Goal: Information Seeking & Learning: Learn about a topic

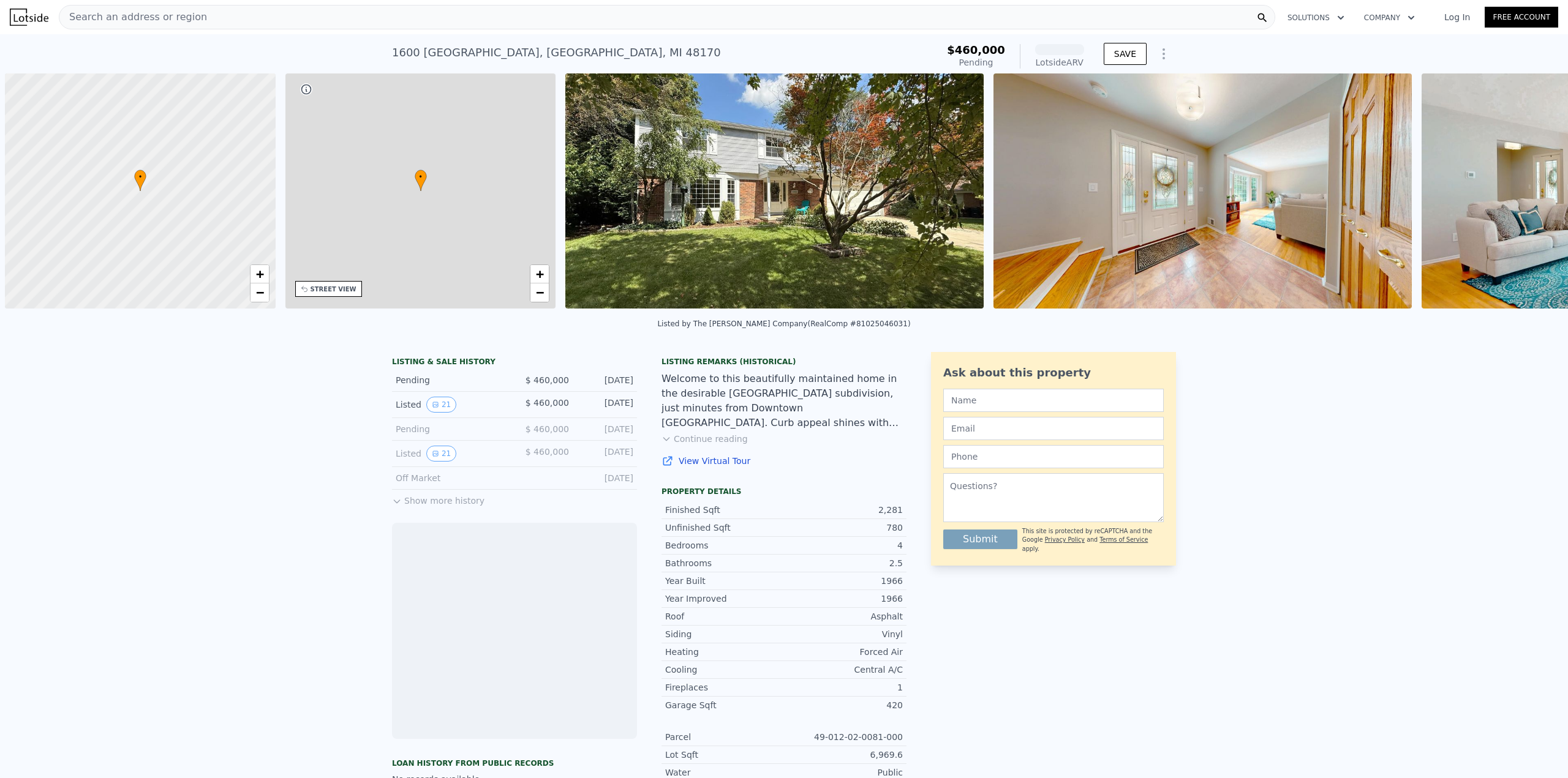
scroll to position [0, 5]
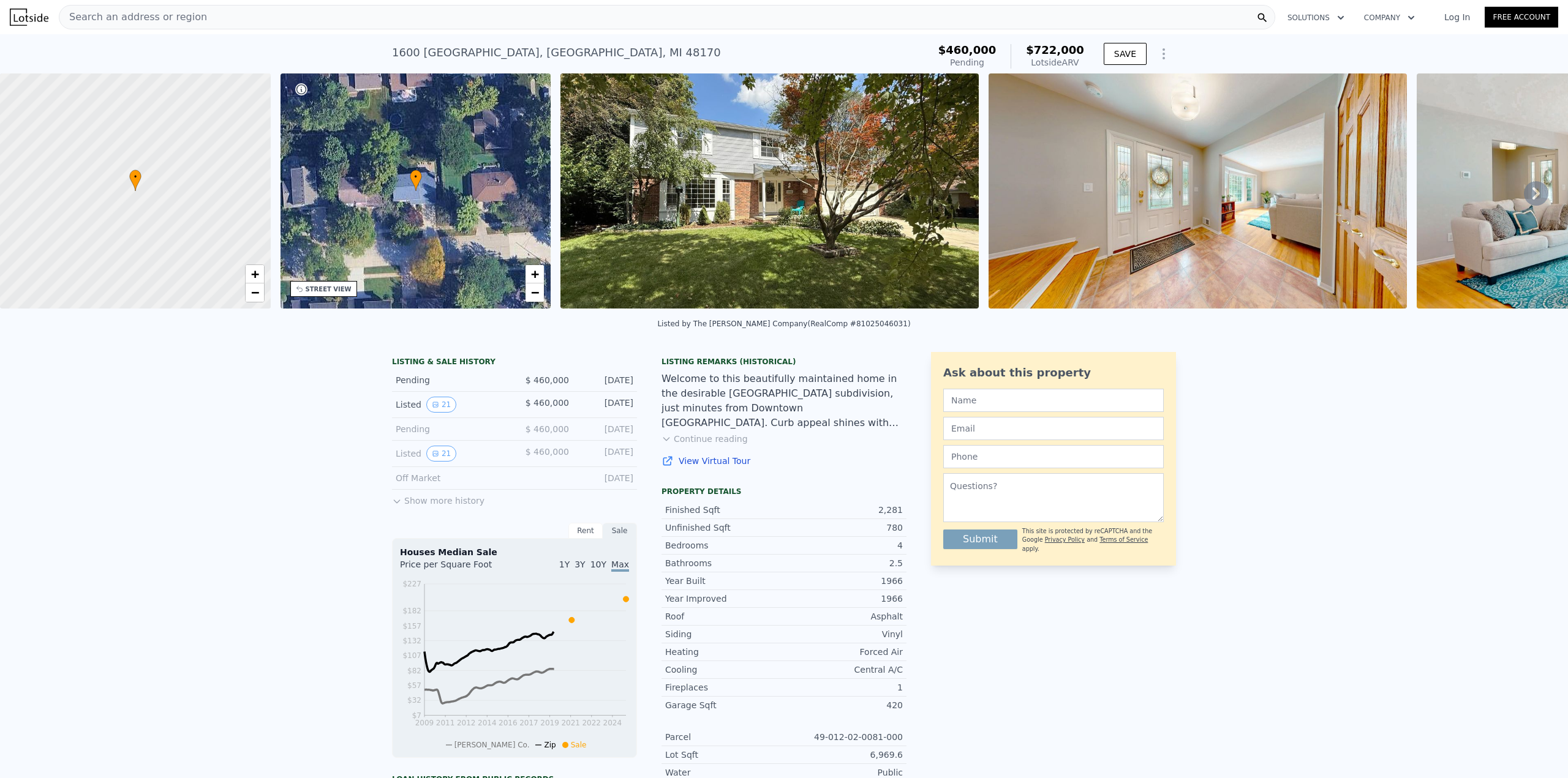
click at [421, 505] on button "Show more history" at bounding box center [438, 498] width 93 height 17
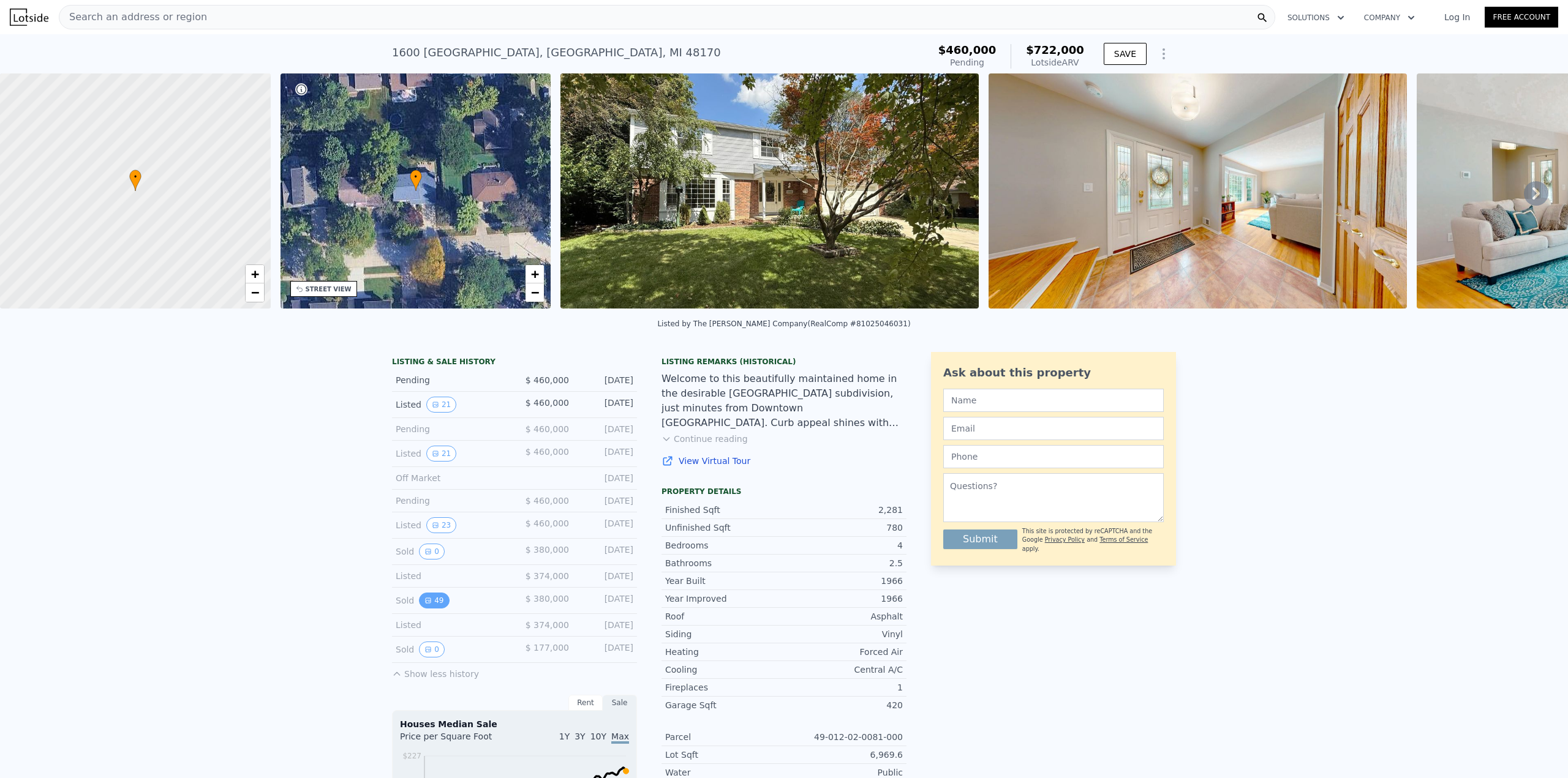
click at [427, 606] on button "49" at bounding box center [434, 600] width 30 height 16
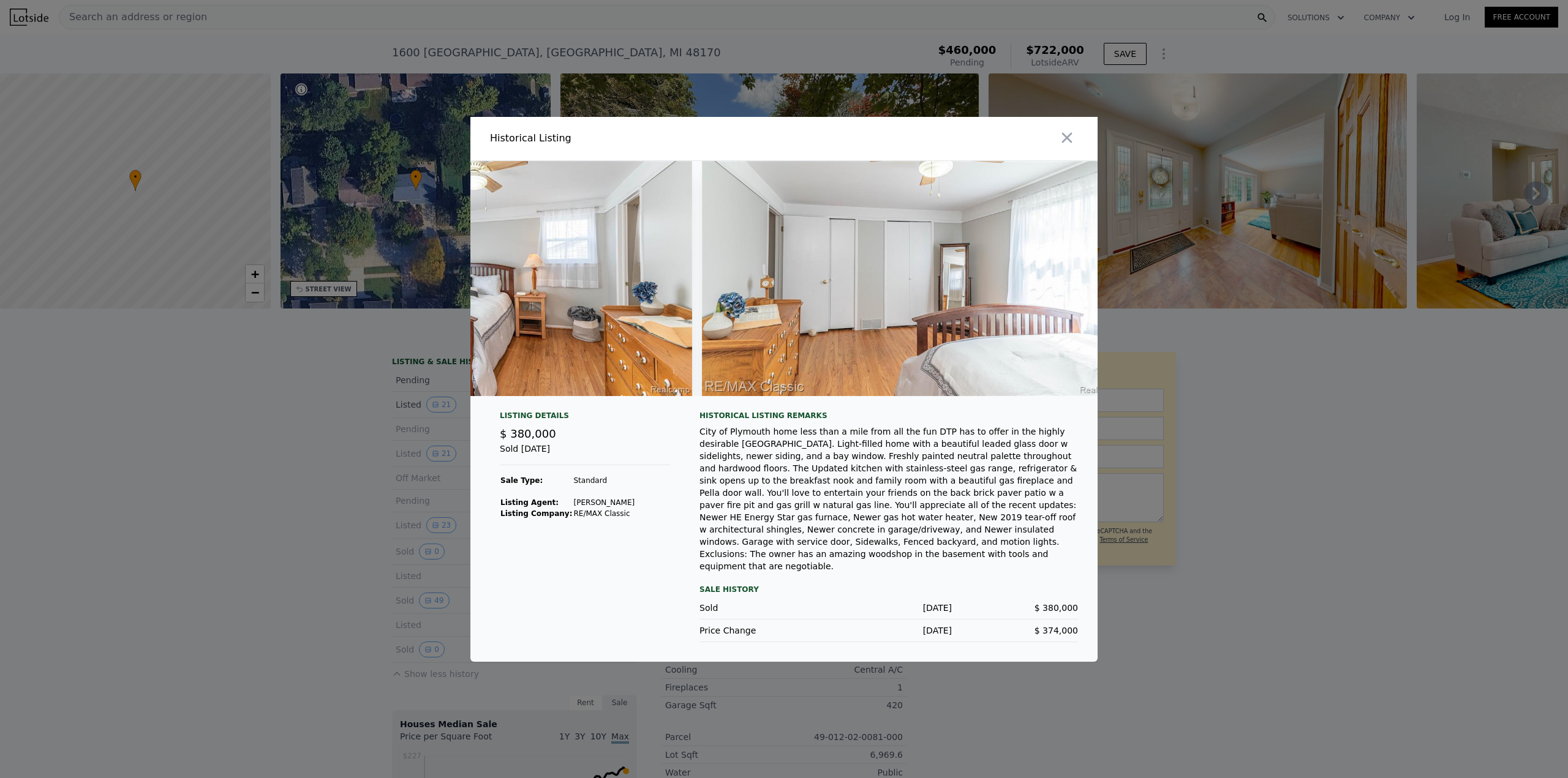
scroll to position [0, 12955]
click at [182, 438] on div at bounding box center [784, 389] width 1568 height 778
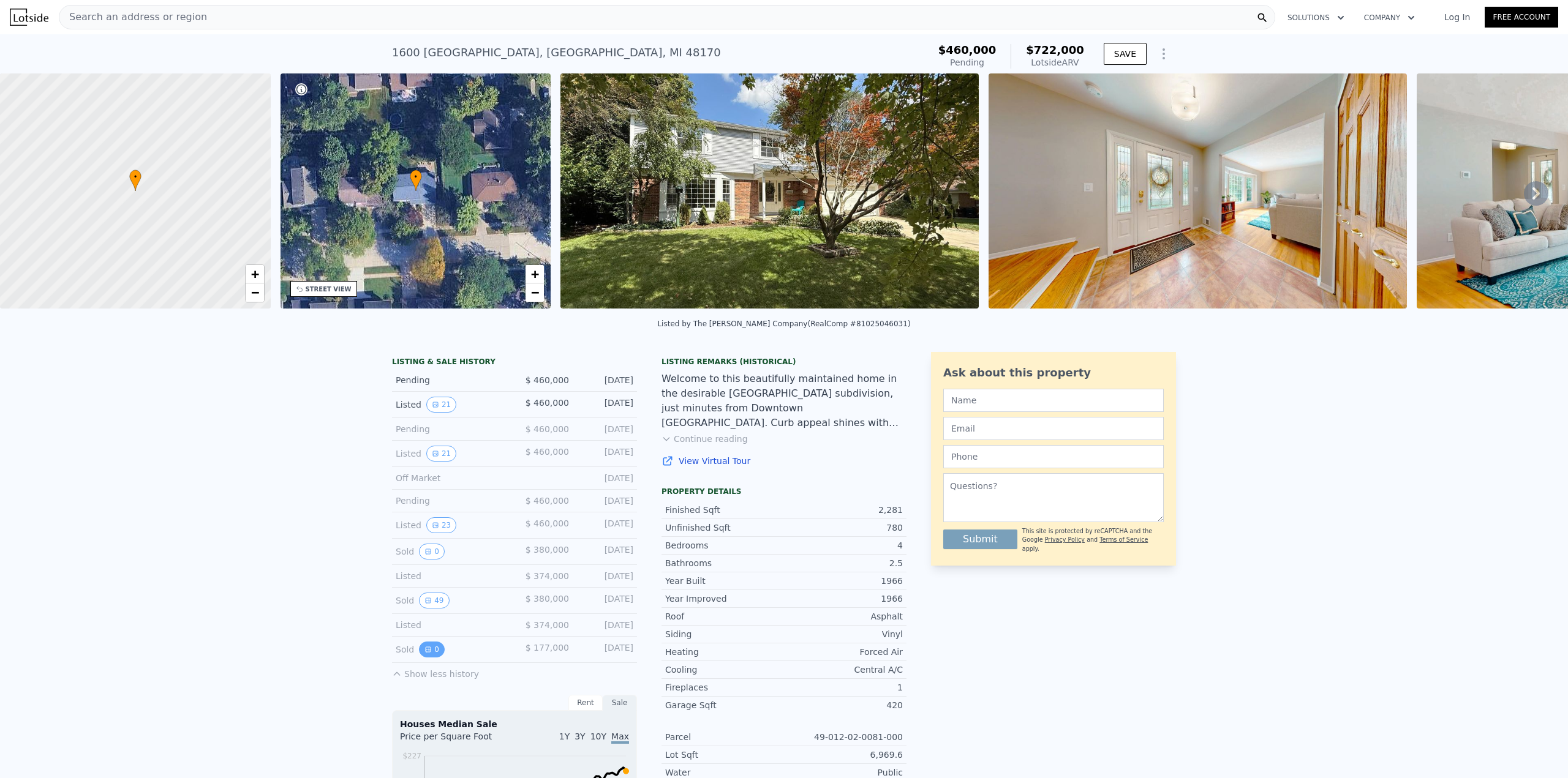
click at [419, 657] on button "0" at bounding box center [431, 649] width 26 height 16
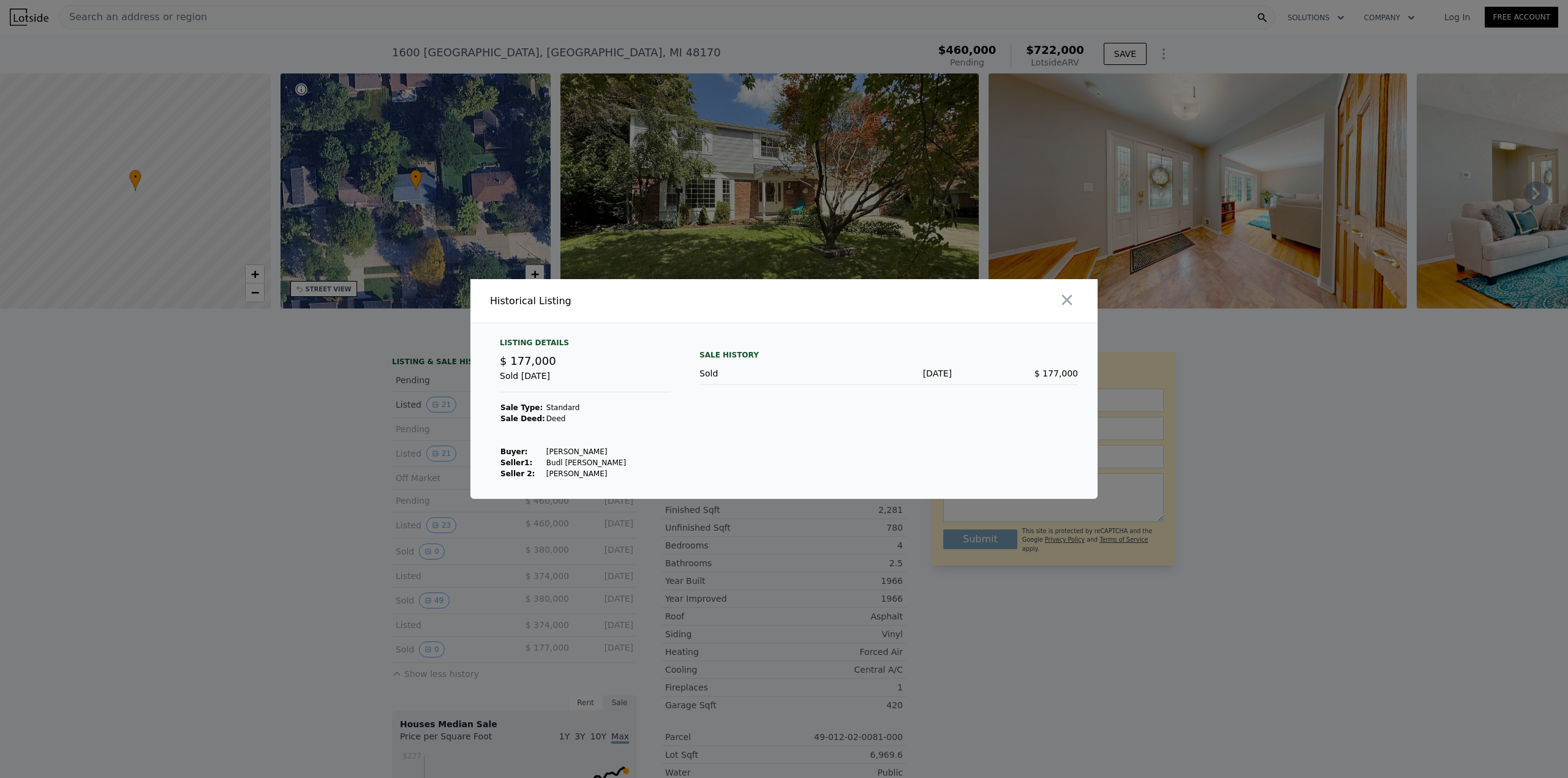
click at [306, 561] on div at bounding box center [784, 389] width 1568 height 778
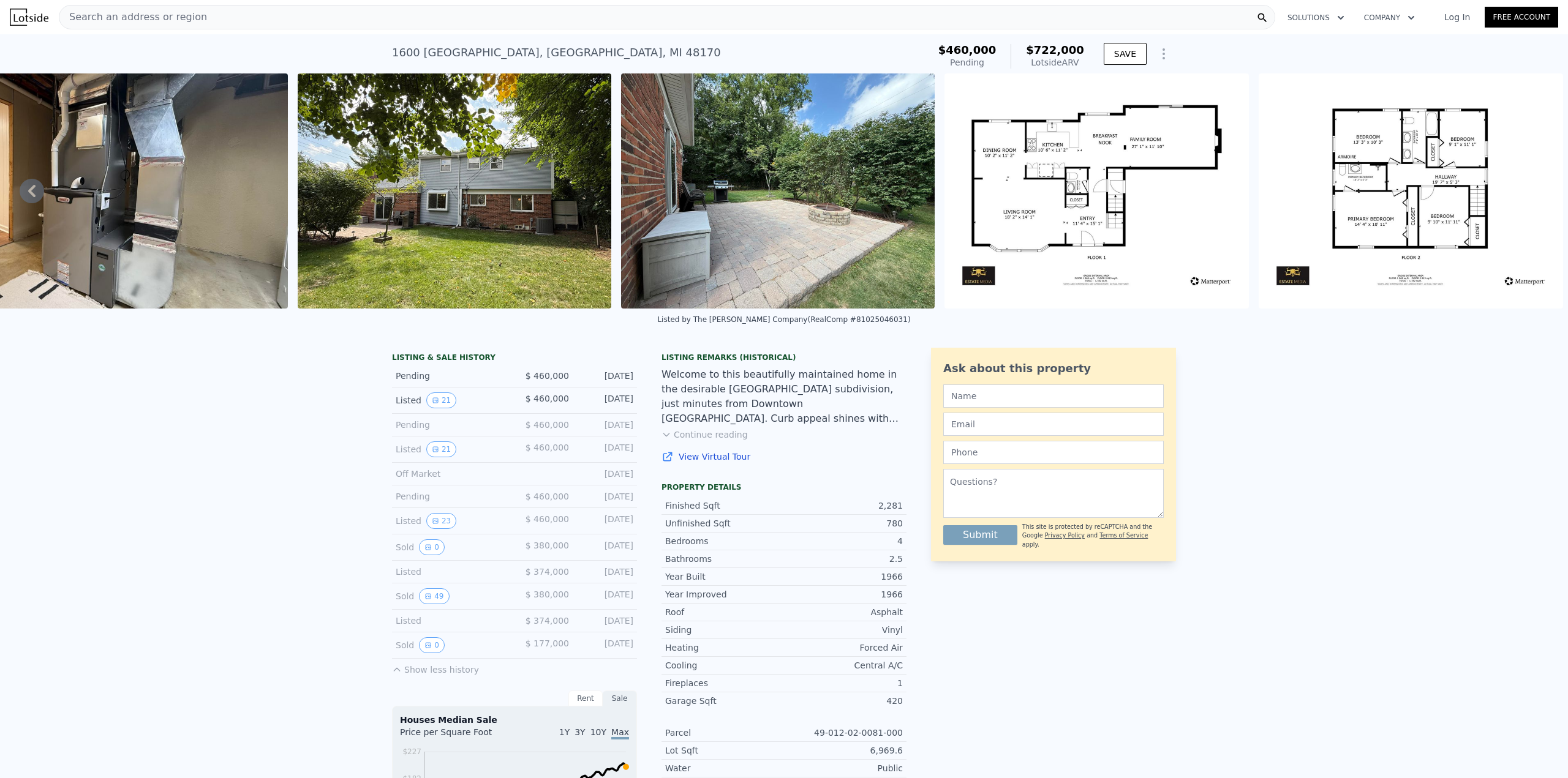
scroll to position [1, 0]
click at [174, 18] on span "Search an address or region" at bounding box center [133, 16] width 147 height 15
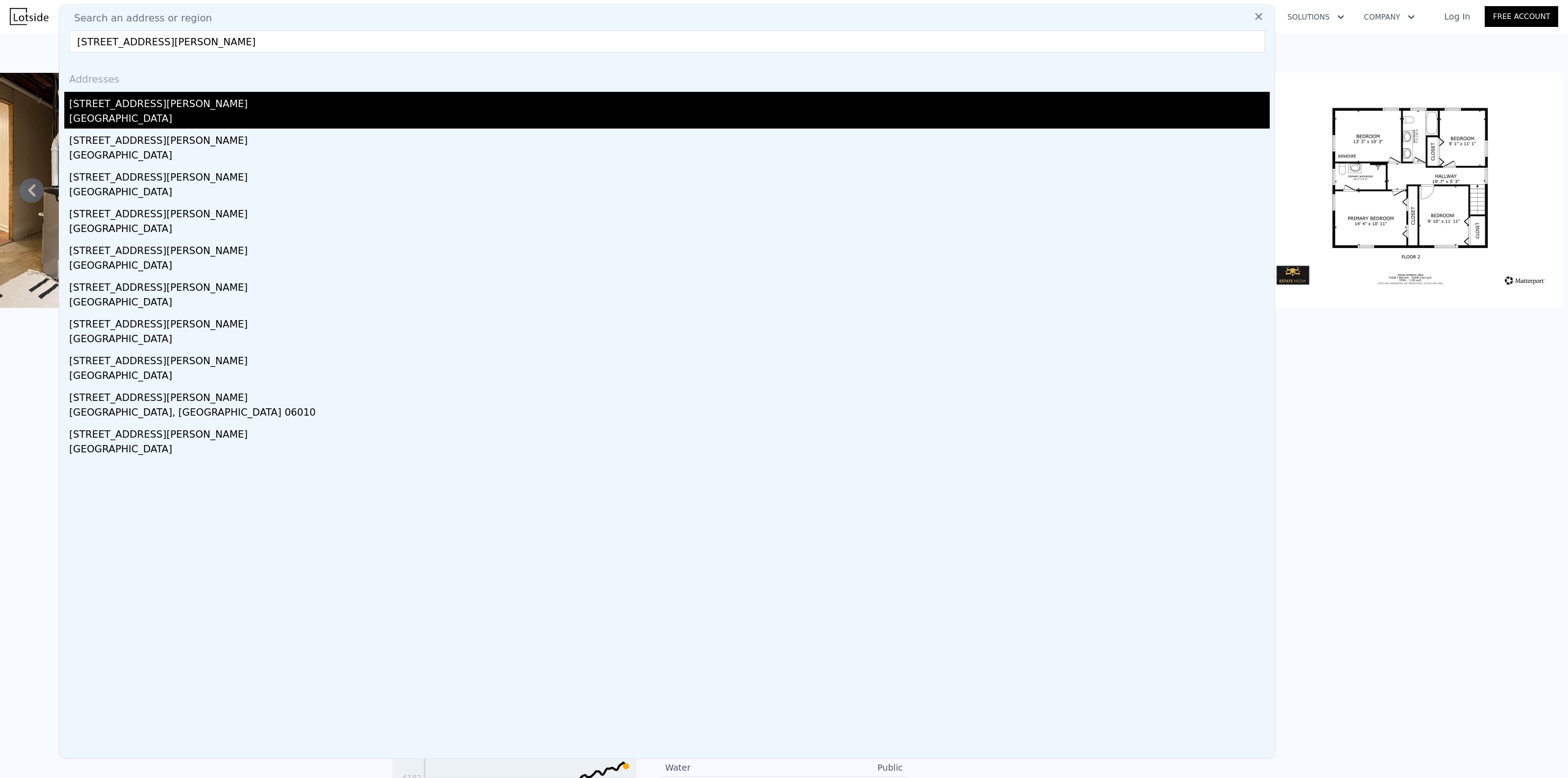
type input "[STREET_ADDRESS][PERSON_NAME]"
click at [166, 110] on div "[STREET_ADDRESS][PERSON_NAME]" at bounding box center [669, 101] width 1200 height 19
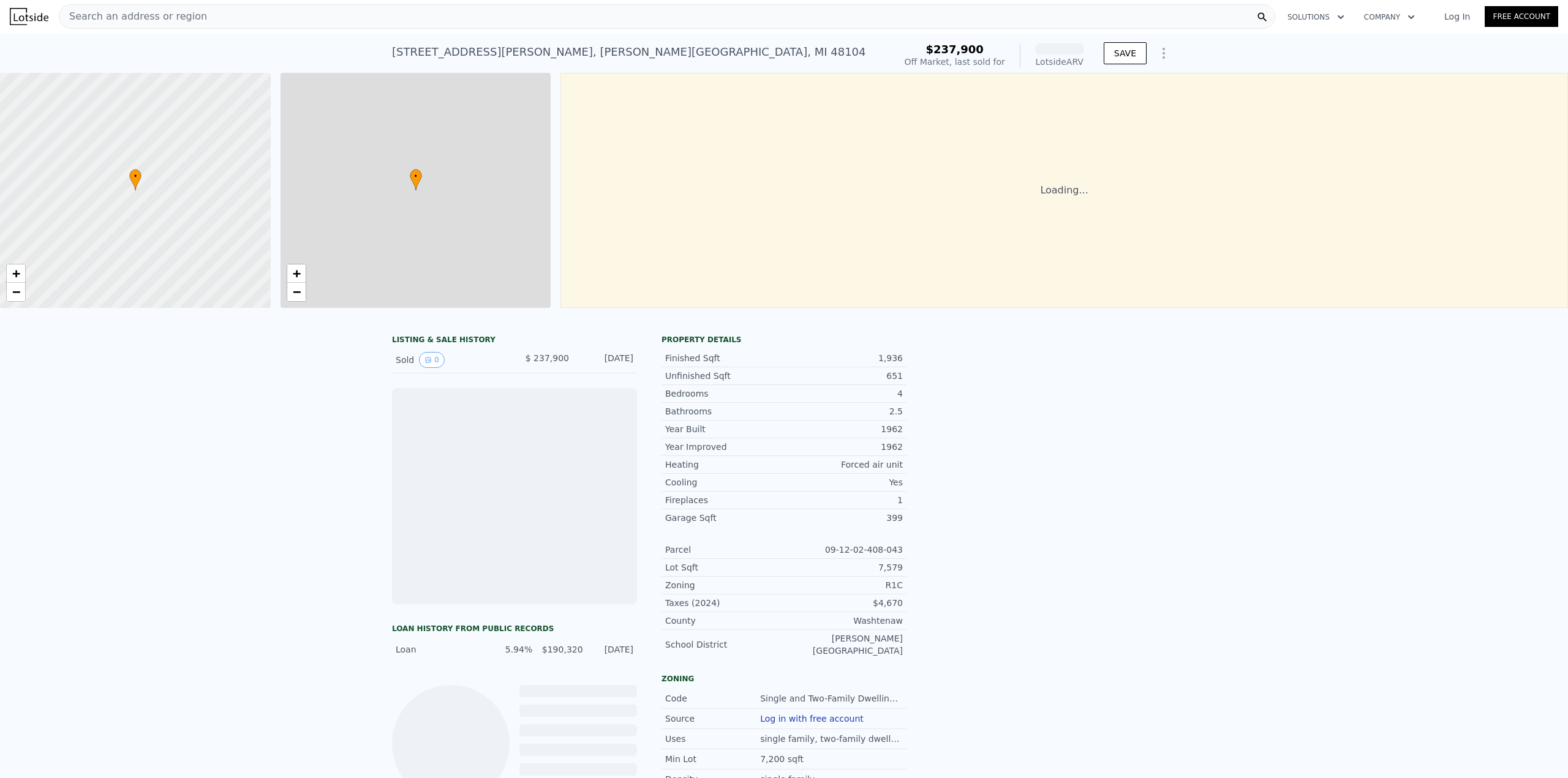
scroll to position [0, 5]
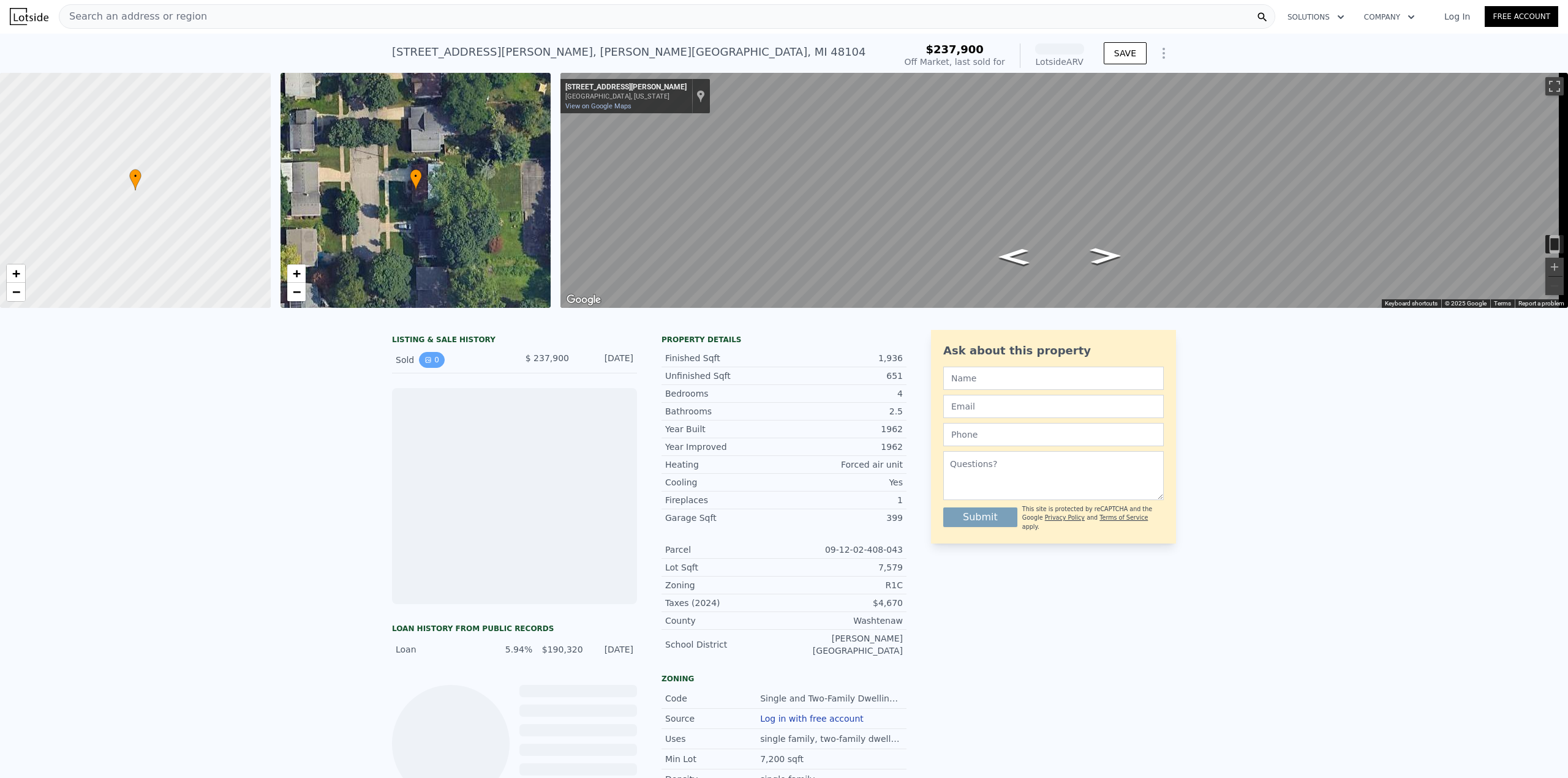
click at [429, 368] on button "0" at bounding box center [431, 360] width 26 height 16
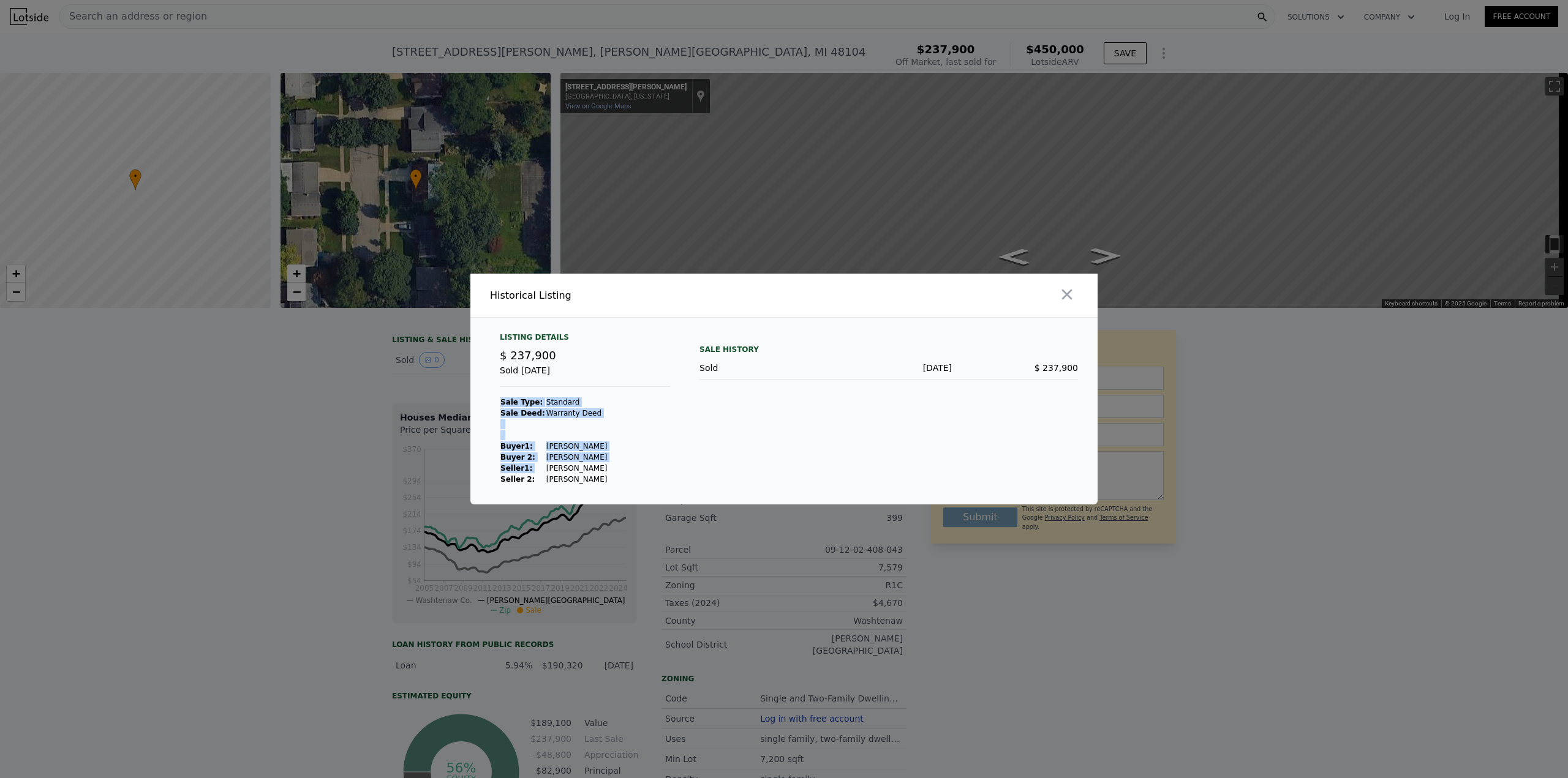
drag, startPoint x: 608, startPoint y: 469, endPoint x: 537, endPoint y: 467, distance: 71.0
click at [537, 467] on div "Listing Details $ 237,900 Sold [DATE] Sale Type: Standard Sale Deed: Warranty D…" at bounding box center [584, 408] width 189 height 153
click at [546, 467] on td "[PERSON_NAME]" at bounding box center [577, 469] width 62 height 11
drag, startPoint x: 538, startPoint y: 469, endPoint x: 603, endPoint y: 467, distance: 65.0
click at [603, 467] on td "[PERSON_NAME]" at bounding box center [577, 469] width 62 height 11
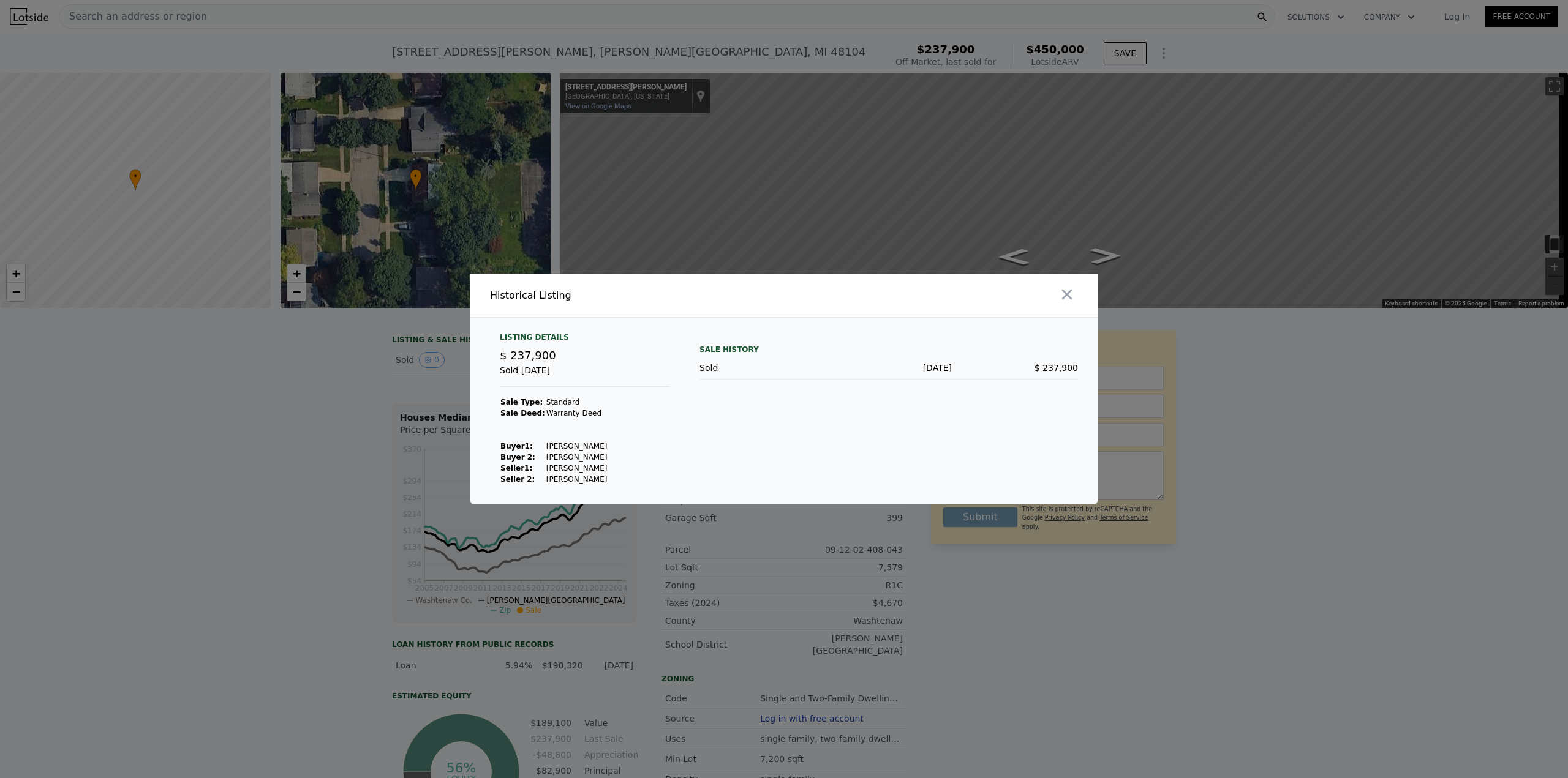
copy td "[PERSON_NAME]"
click at [603, 467] on td "[PERSON_NAME]" at bounding box center [577, 469] width 62 height 11
click at [1077, 295] on button "button" at bounding box center [1067, 295] width 22 height 22
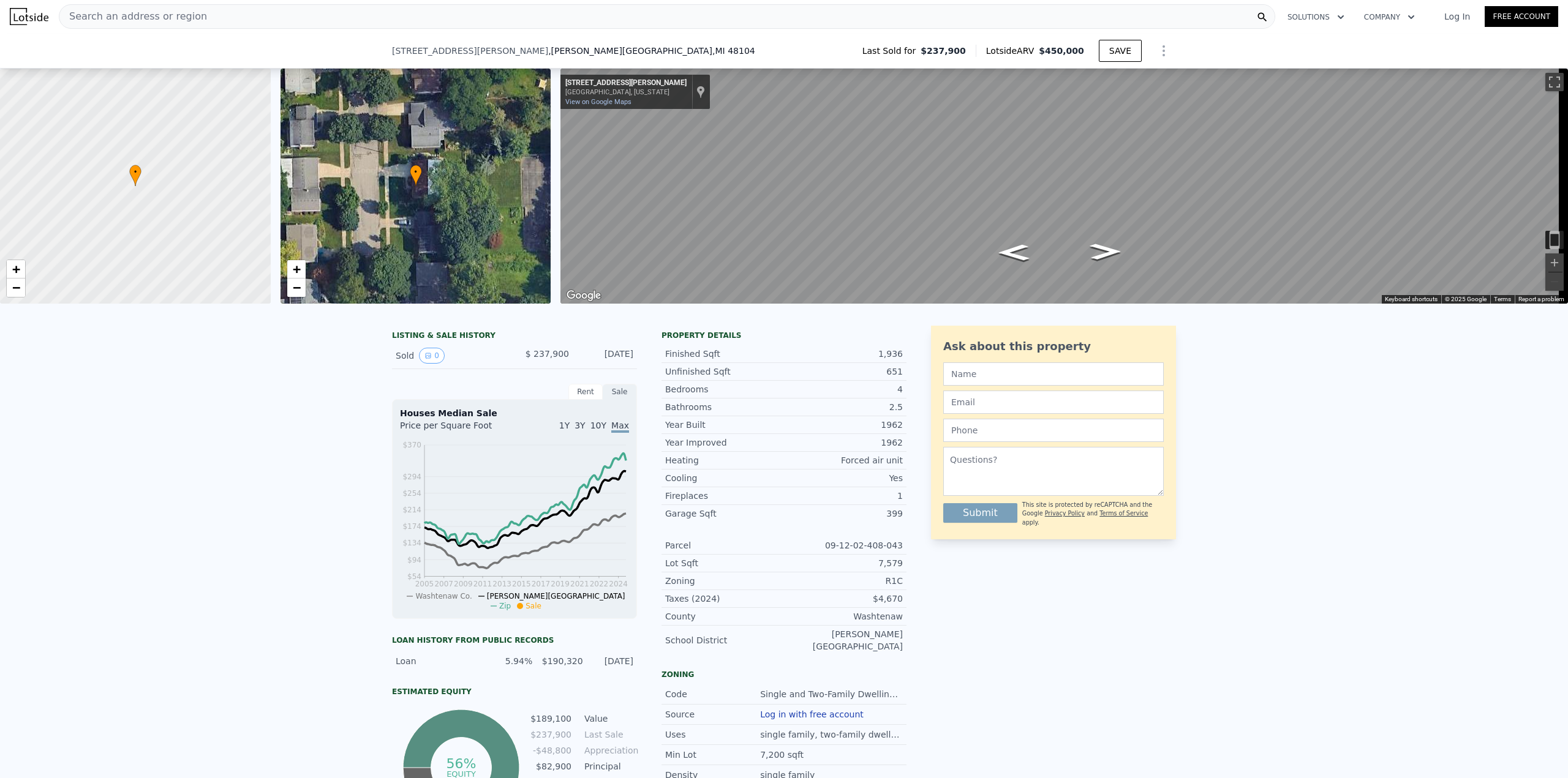
scroll to position [277, 0]
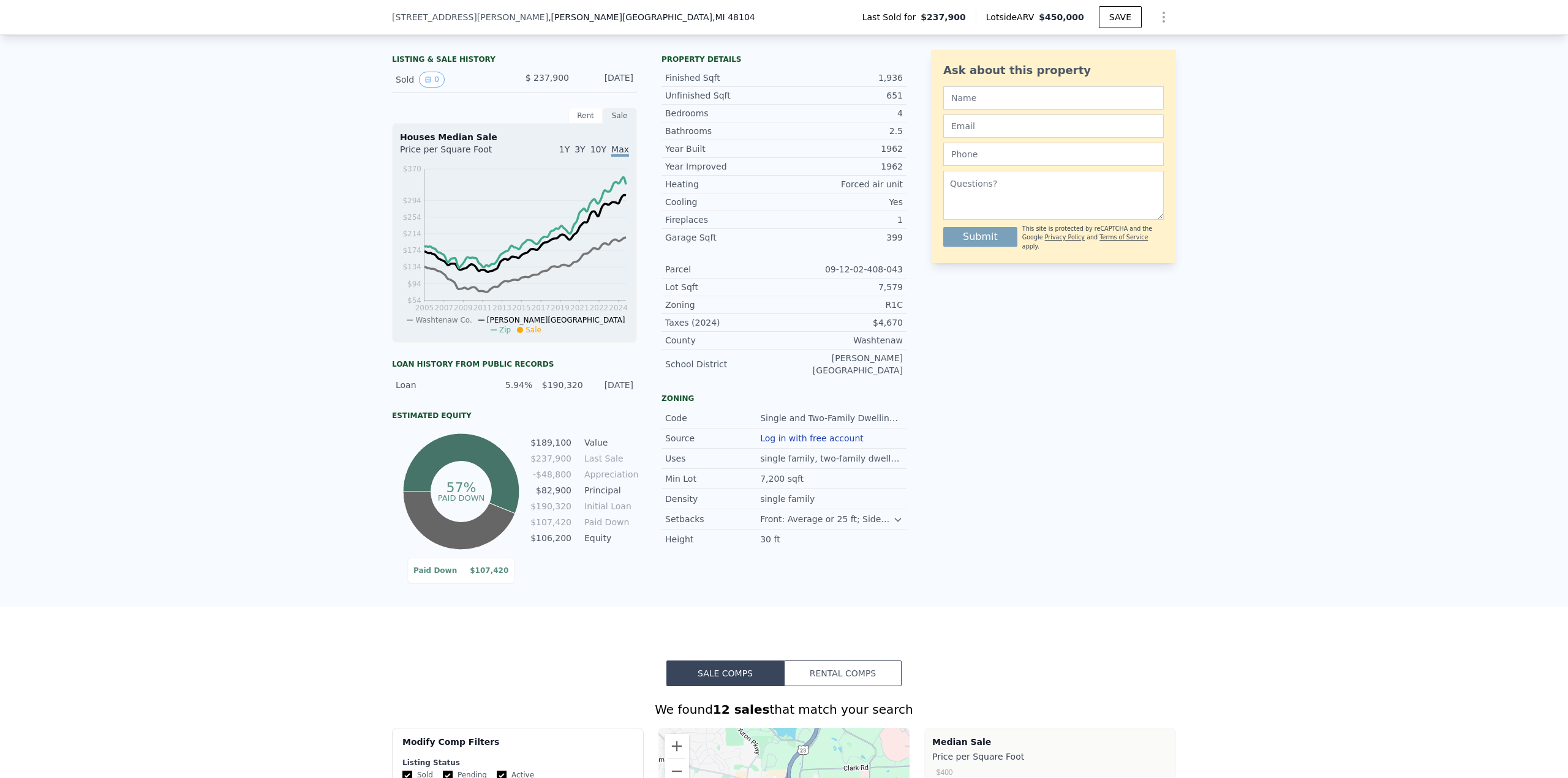
click at [339, 430] on div "LISTING & SALE HISTORY Sold 0 $ 237,900 [DATE] Rent Sale Rent over time Price p…" at bounding box center [784, 323] width 1568 height 567
click at [292, 352] on div "LISTING & SALE HISTORY Sold 0 $ 237,900 [DATE] Rent Sale Rent over time Price p…" at bounding box center [784, 323] width 1568 height 567
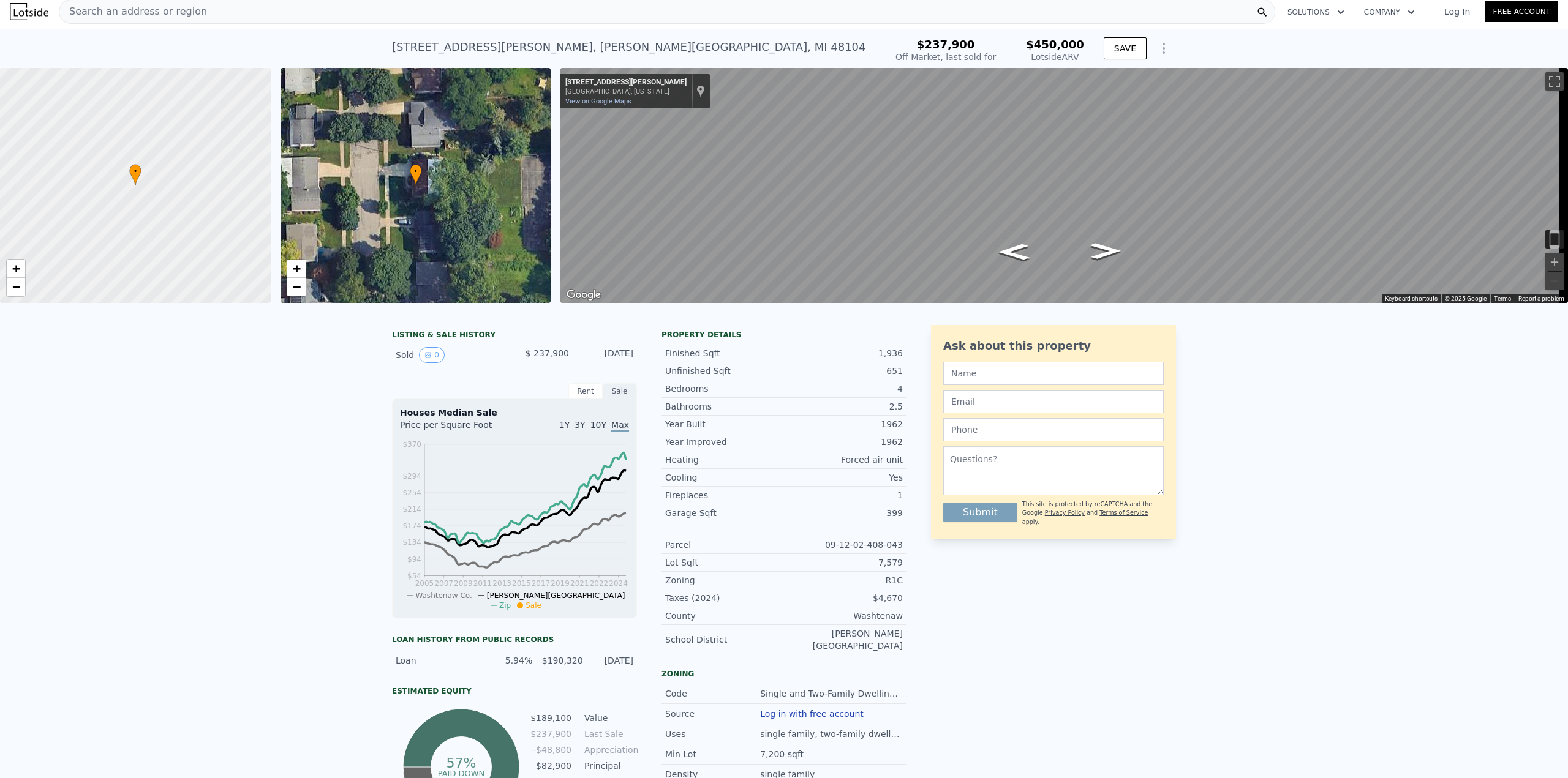
click at [204, 7] on div "Search an address or region" at bounding box center [667, 11] width 1216 height 24
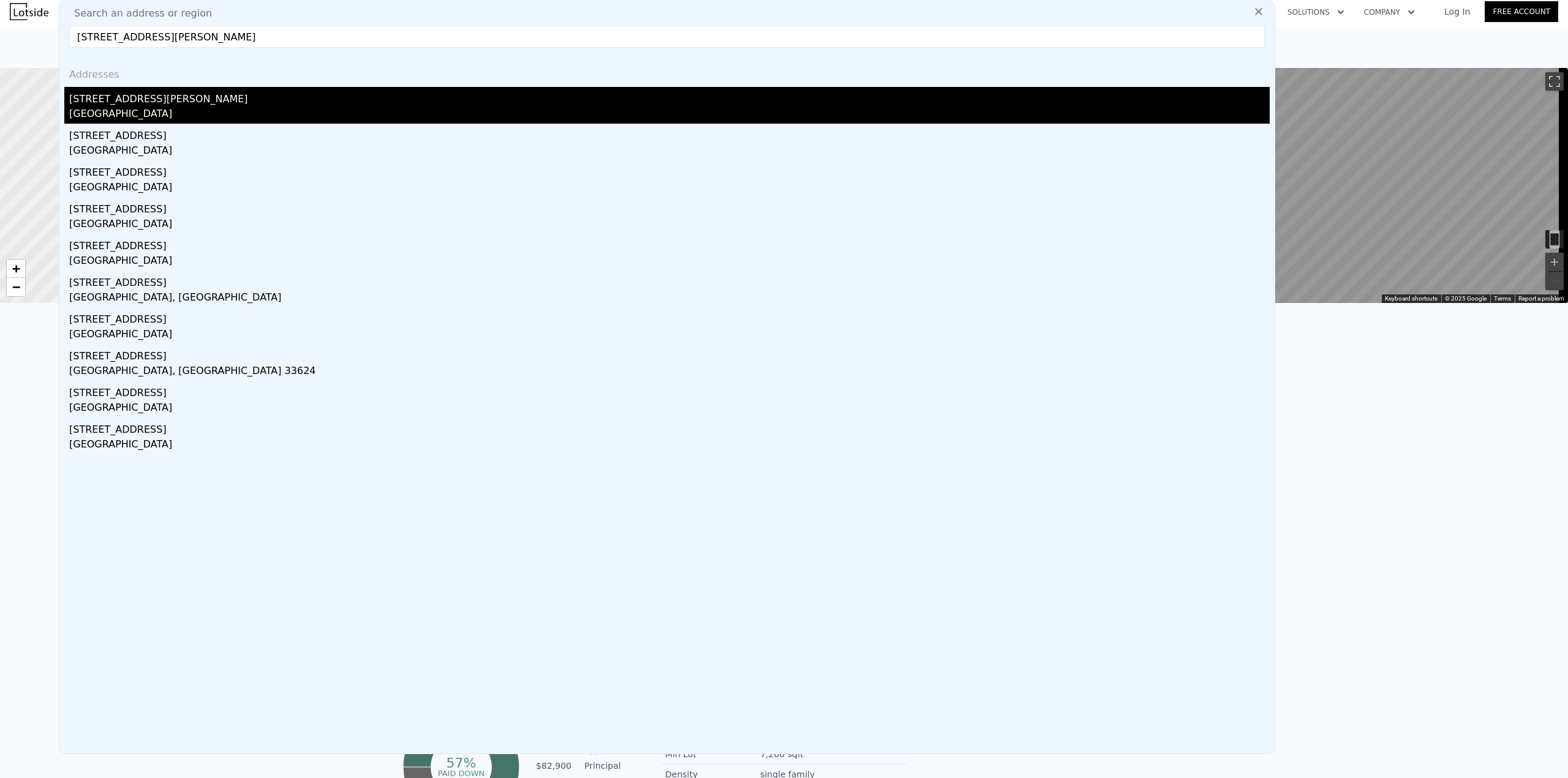
type input "[STREET_ADDRESS][PERSON_NAME]"
click at [159, 97] on div "[STREET_ADDRESS][PERSON_NAME]" at bounding box center [669, 97] width 1200 height 19
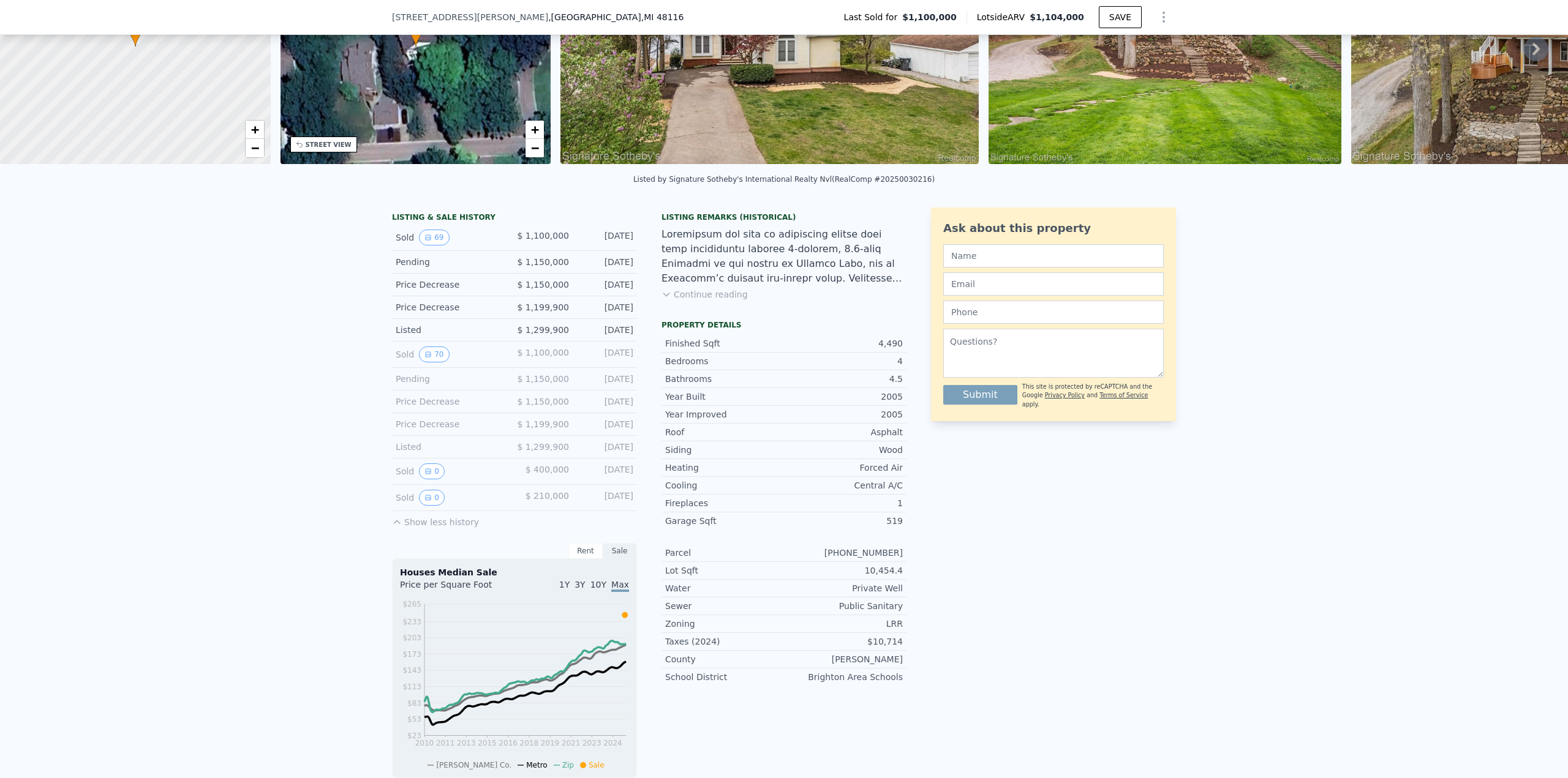
scroll to position [140, 0]
click at [427, 246] on button "69" at bounding box center [434, 238] width 30 height 16
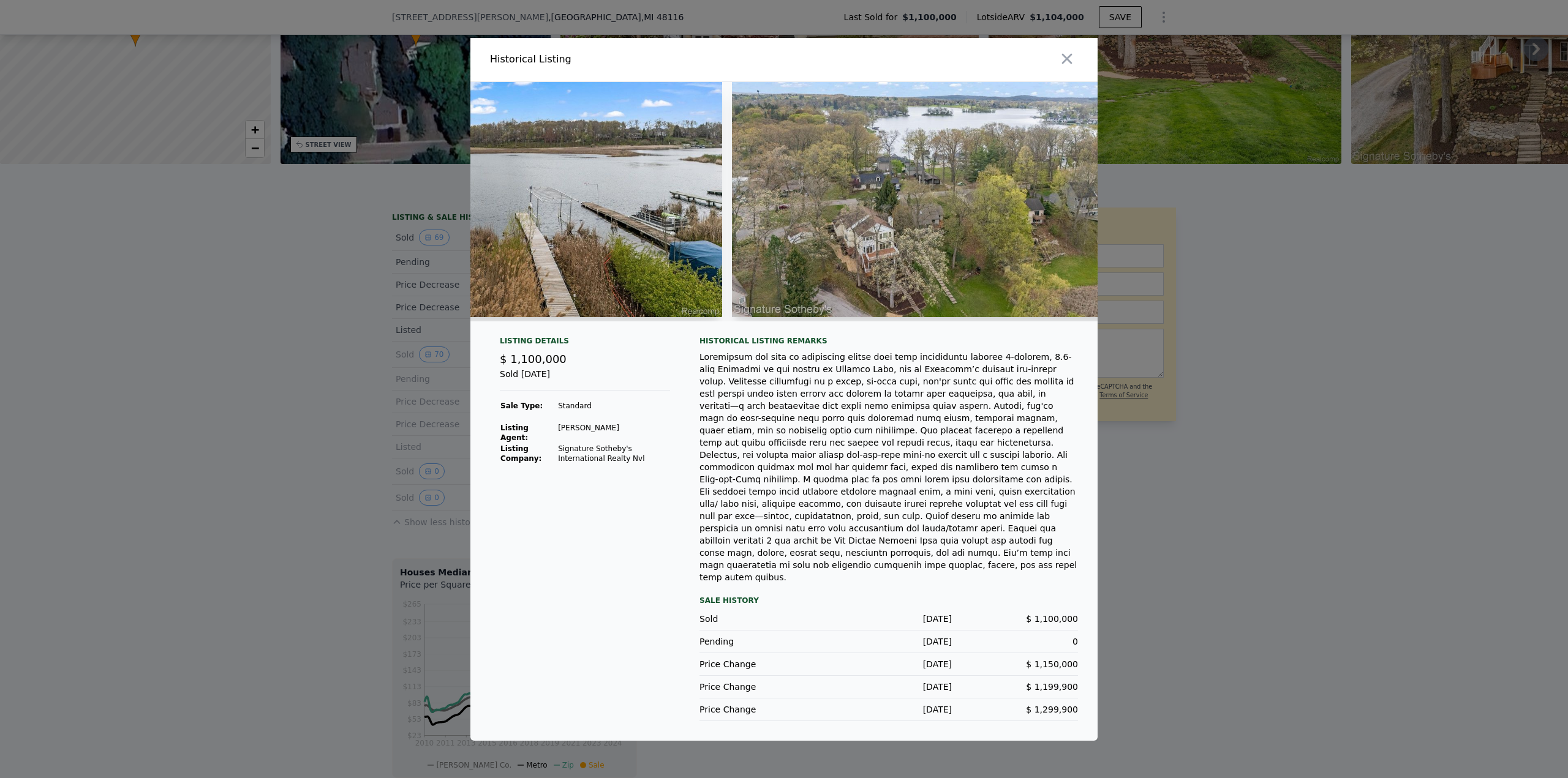
scroll to position [0, 1983]
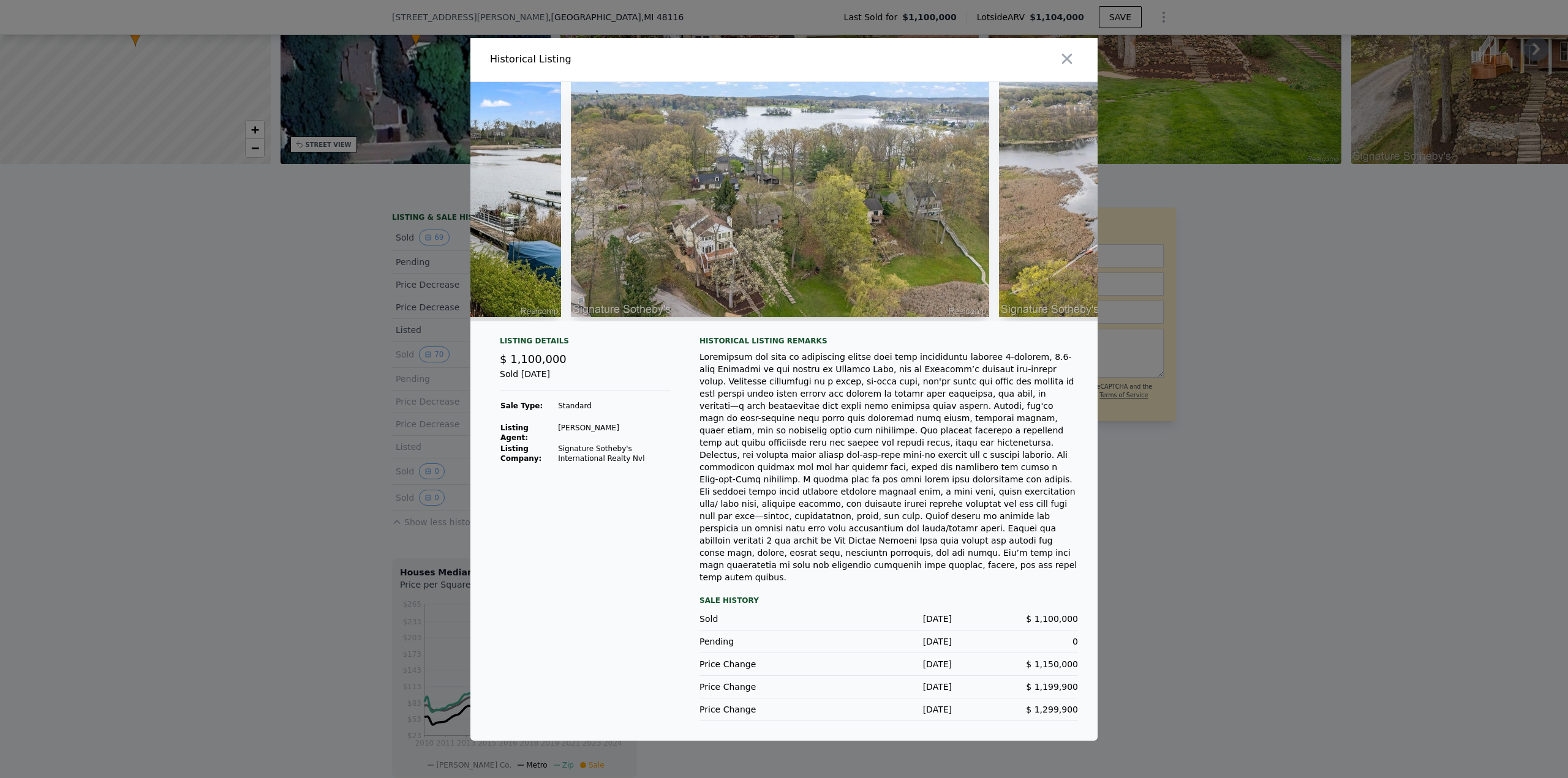
click at [284, 430] on div at bounding box center [784, 389] width 1568 height 778
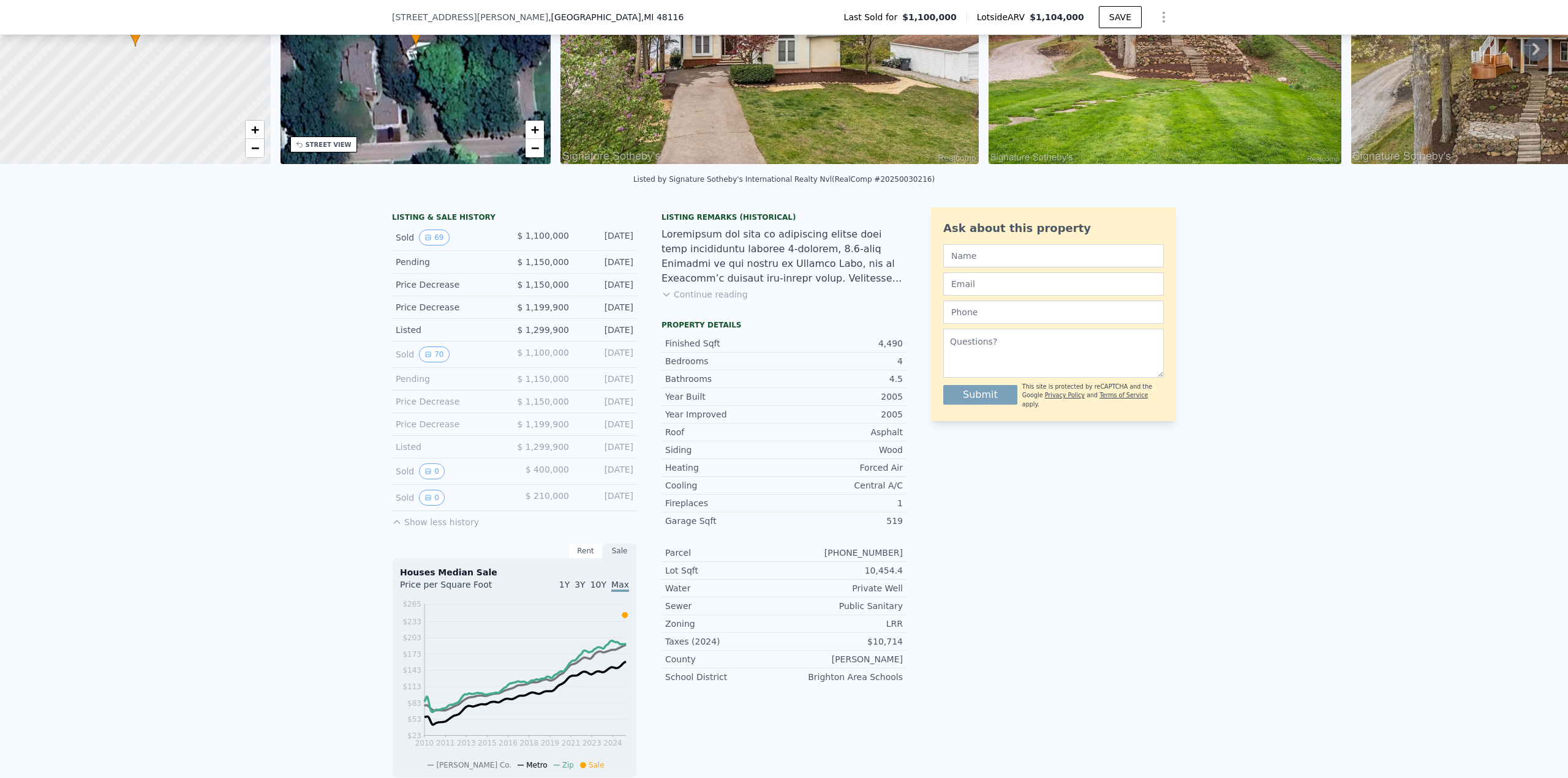
click at [572, 247] on div "Sold 69 $ 1,100,000 [DATE]" at bounding box center [515, 238] width 245 height 27
click at [615, 238] on div "Sold 69 $ 1,100,000 [DATE]" at bounding box center [515, 238] width 245 height 27
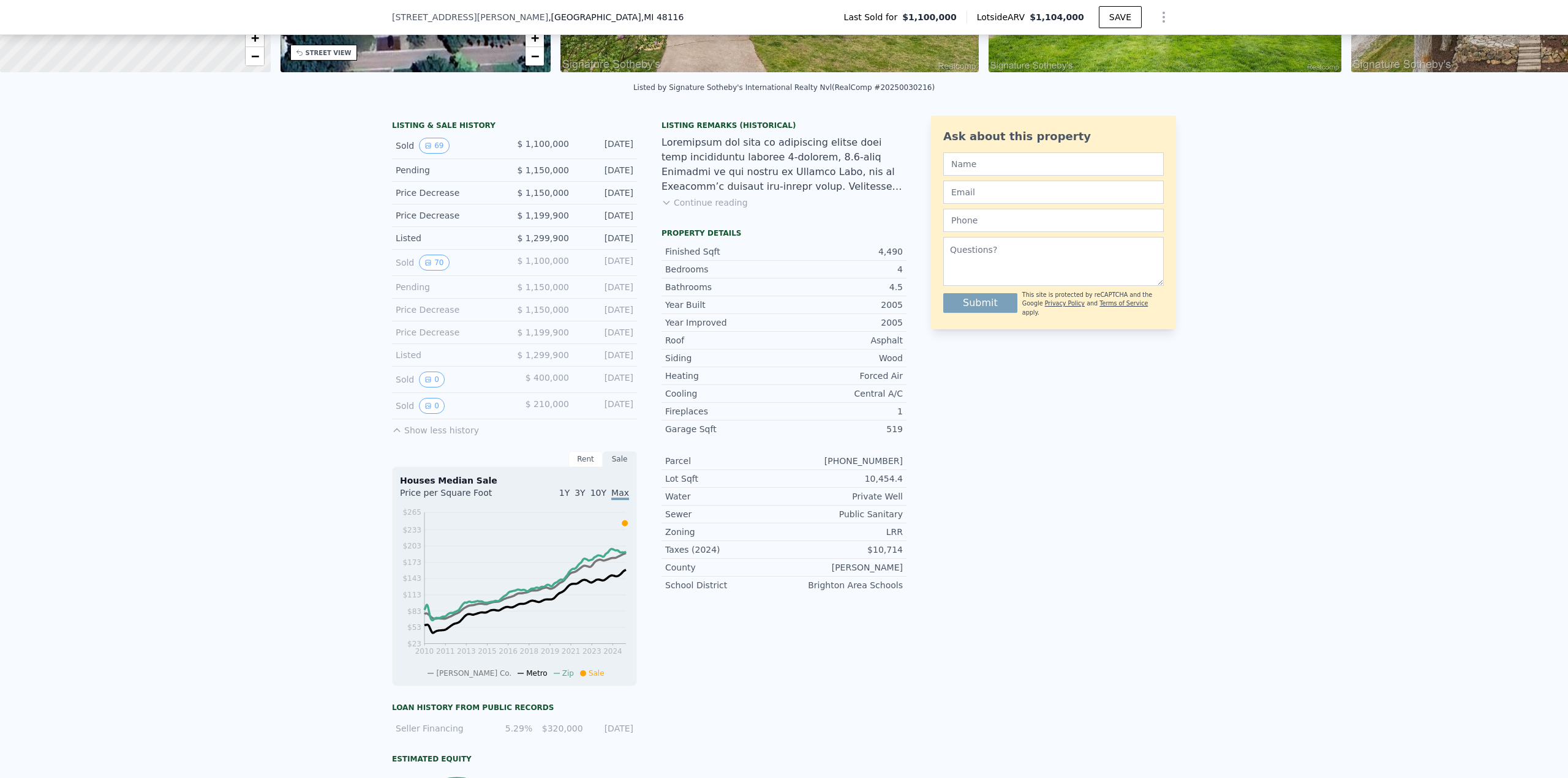
scroll to position [232, 0]
click at [473, 267] on div "Sold 70" at bounding box center [450, 262] width 109 height 16
click at [540, 148] on span "$ 1,100,000" at bounding box center [543, 143] width 52 height 10
click at [679, 208] on button "Continue reading" at bounding box center [704, 202] width 87 height 12
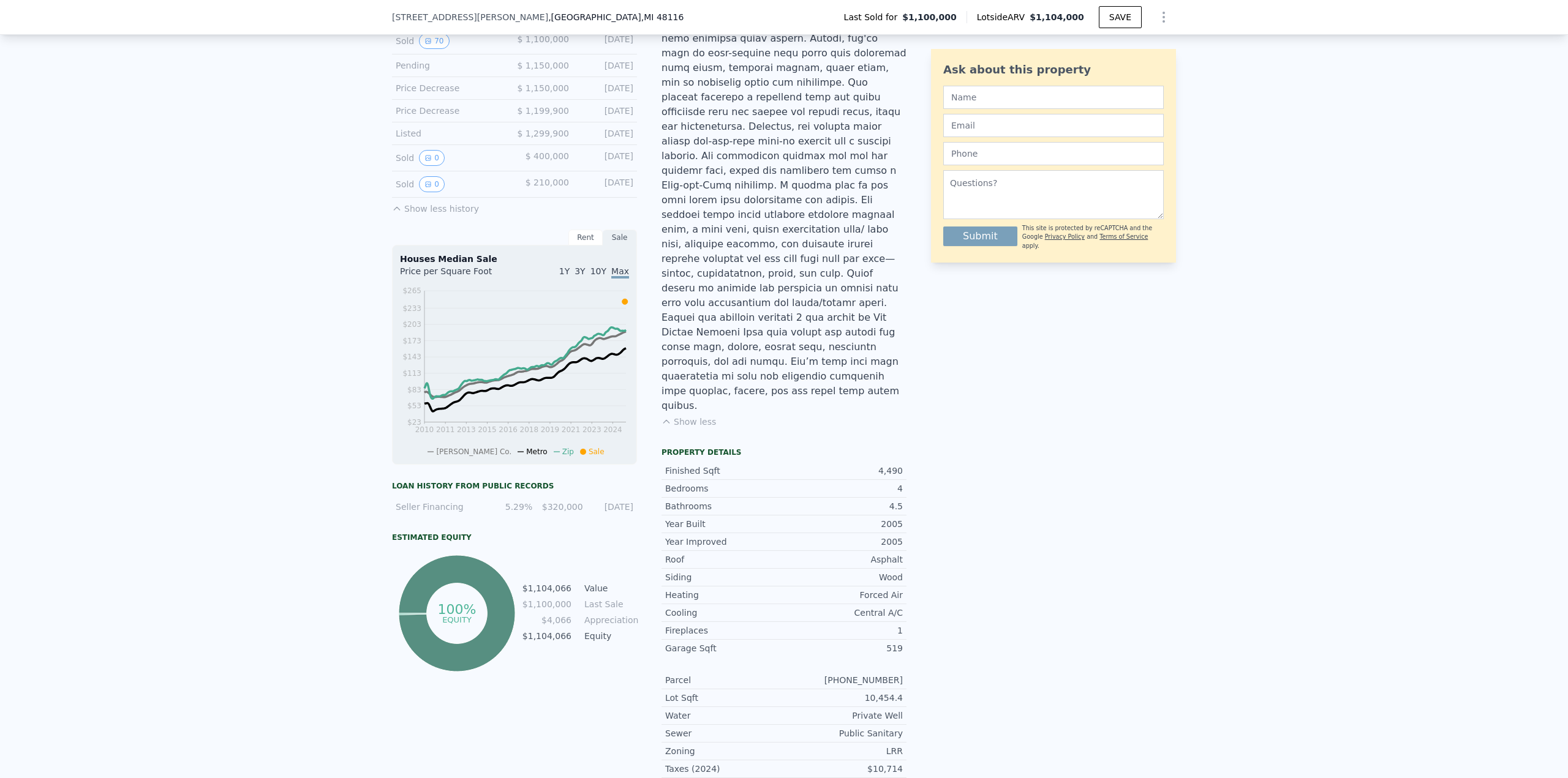
scroll to position [454, 0]
type input "4"
type input "1.5"
type input "3"
type input "1416"
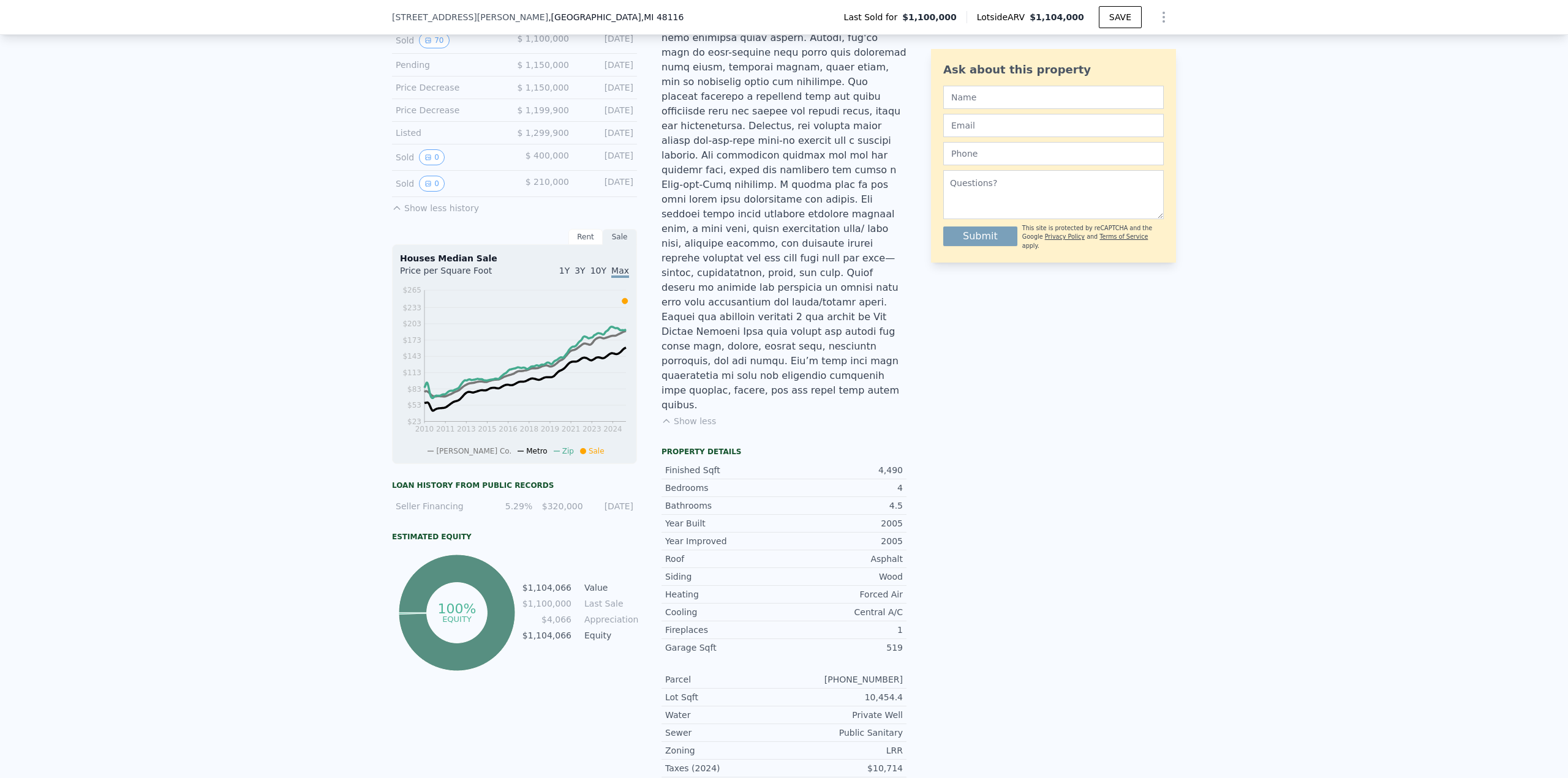
type input "2211"
type input "5227.2"
type input "13068"
type input "$ 450,000"
type input "$ 166,917"
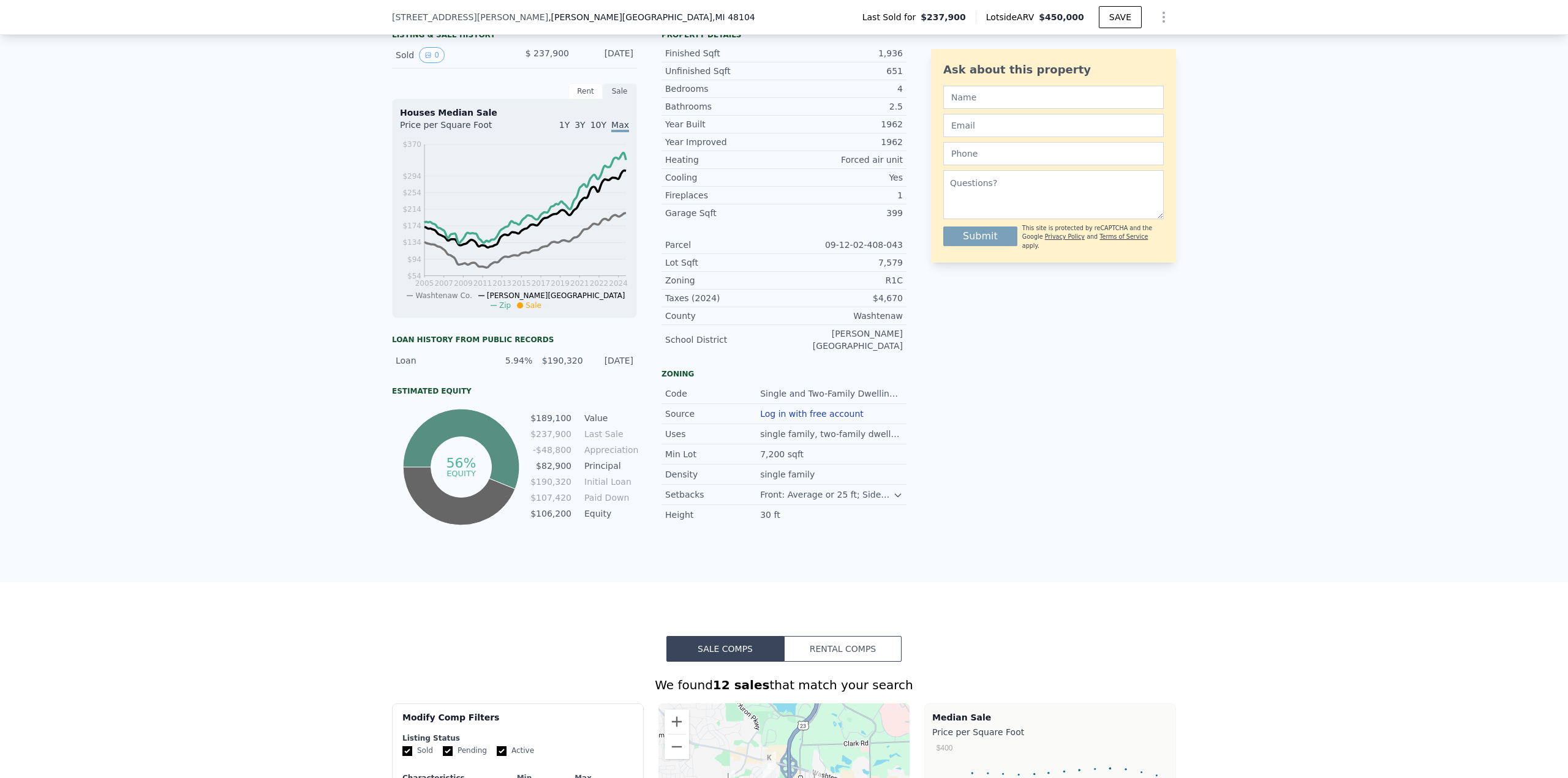
scroll to position [24, 0]
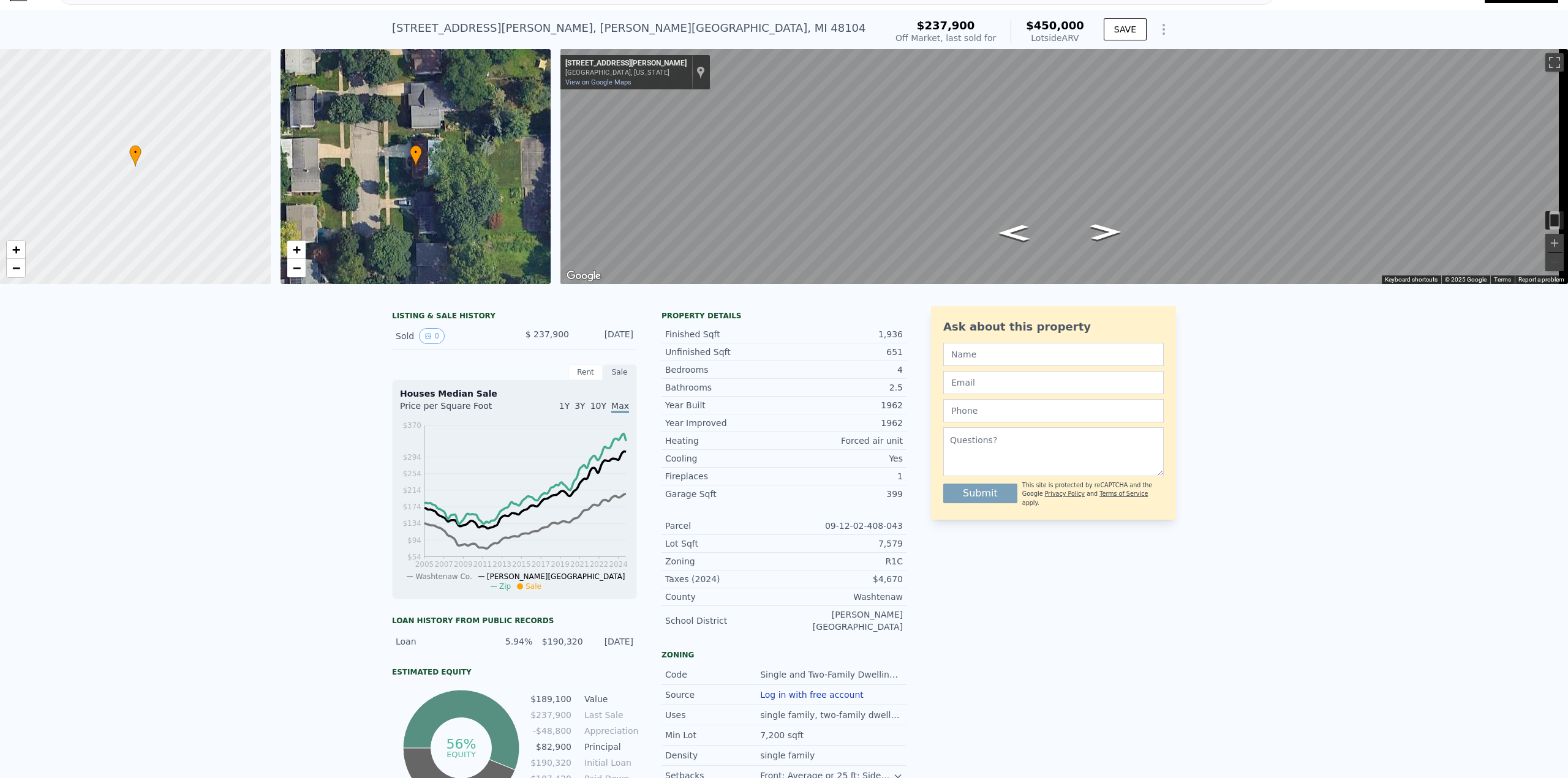
click at [547, 339] on span "$ 237,900" at bounding box center [547, 334] width 44 height 10
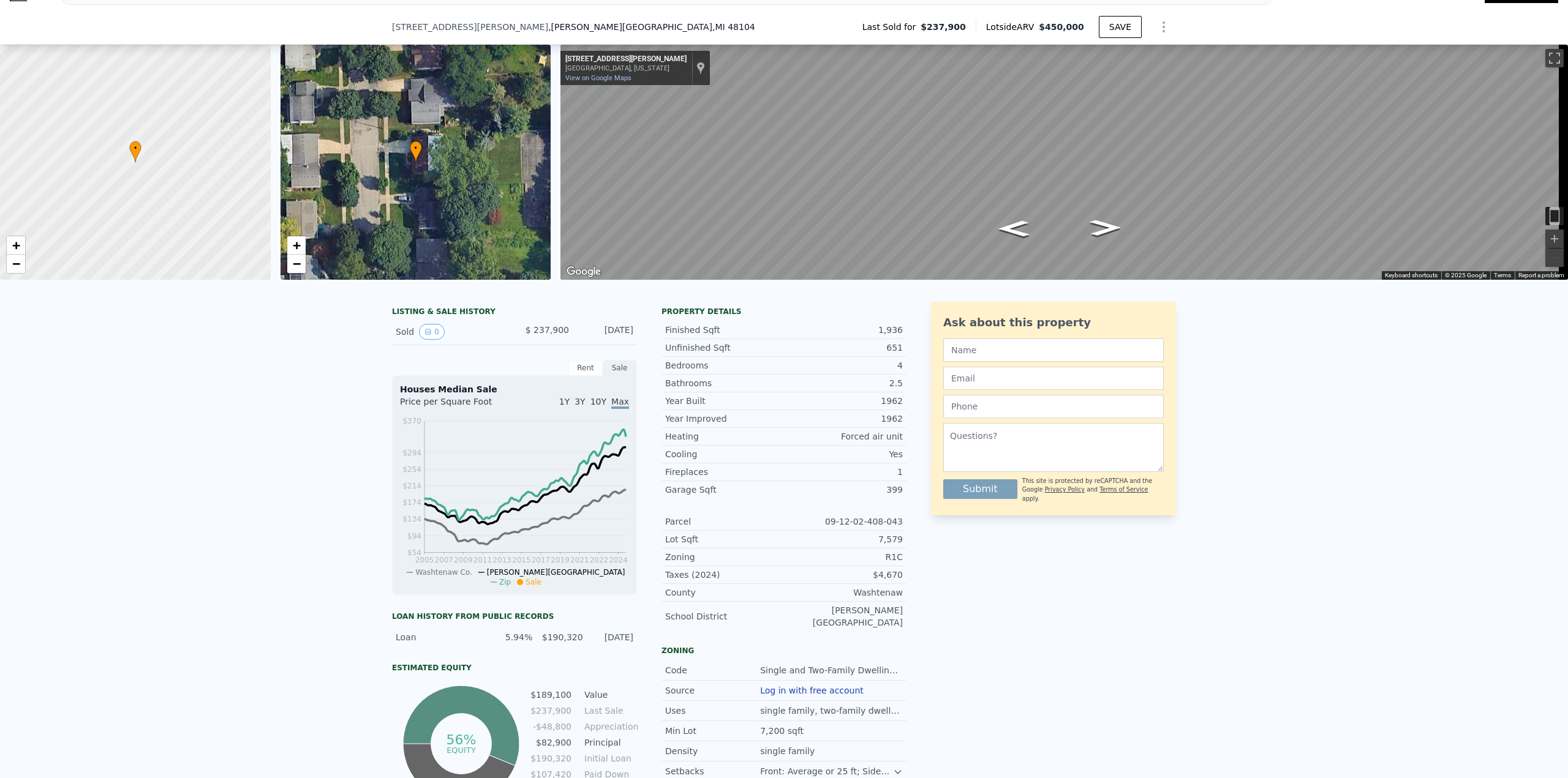
scroll to position [170, 0]
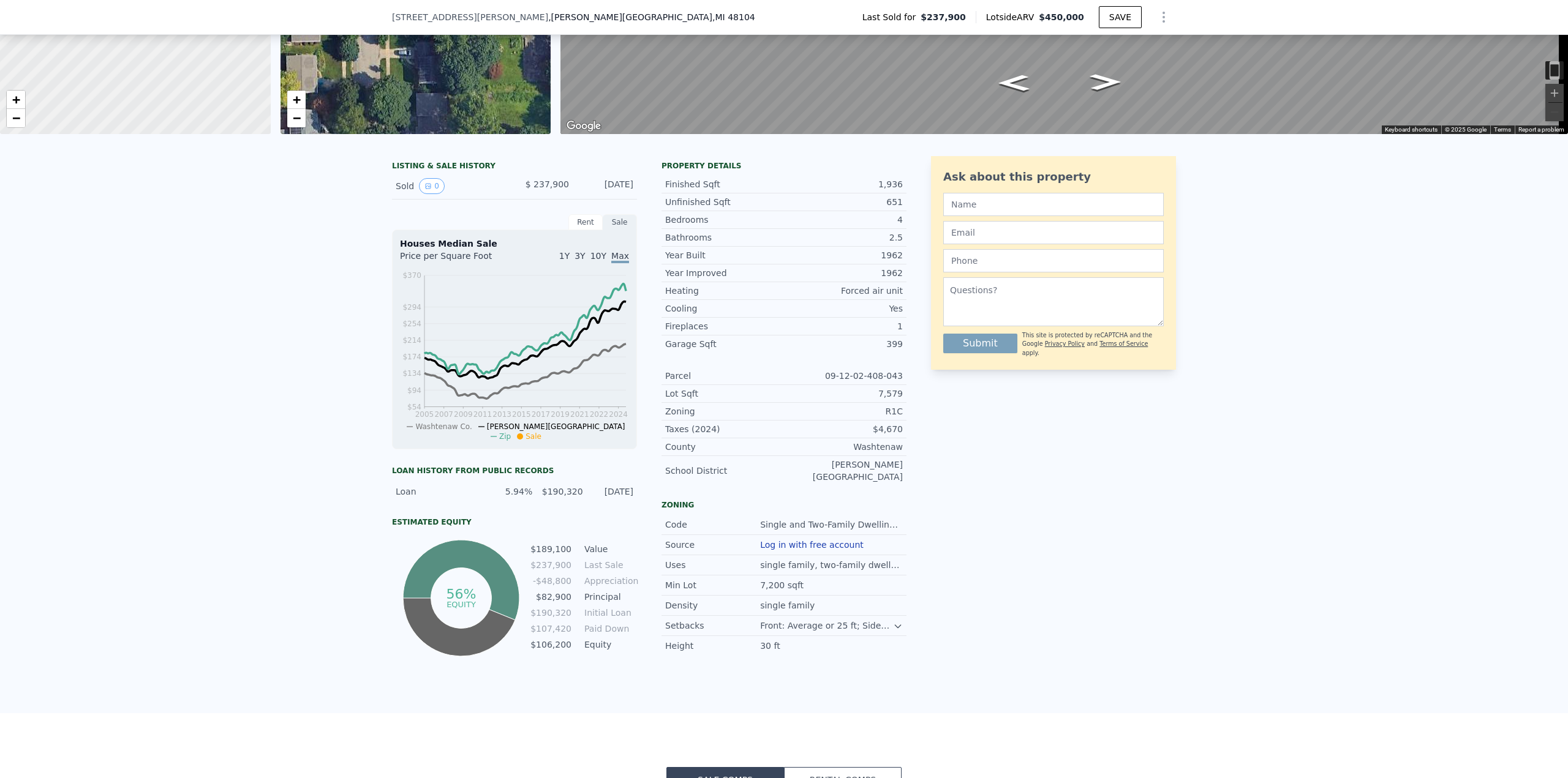
click at [515, 498] on div "5.94%" at bounding box center [511, 492] width 43 height 12
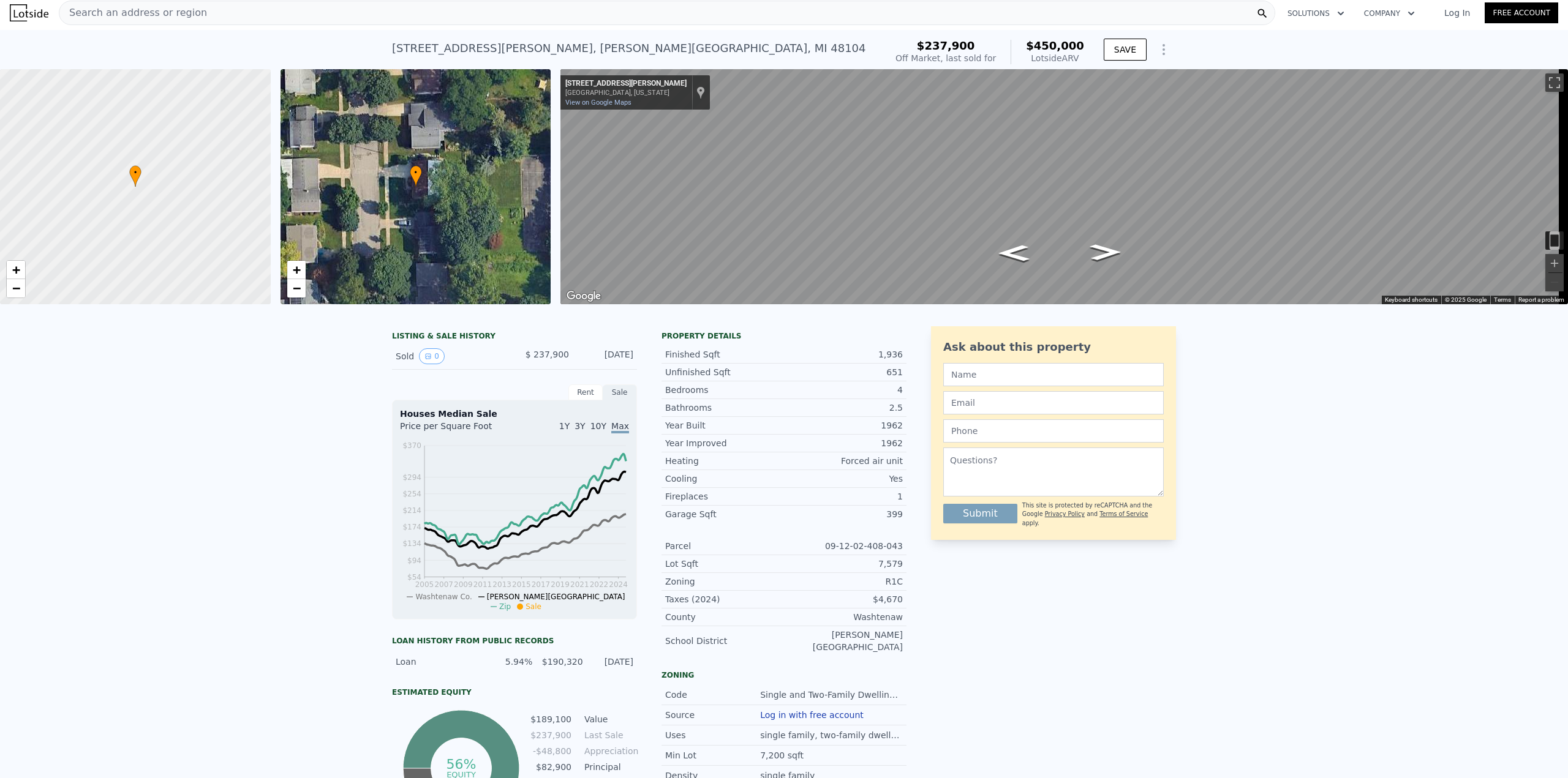
scroll to position [0, 0]
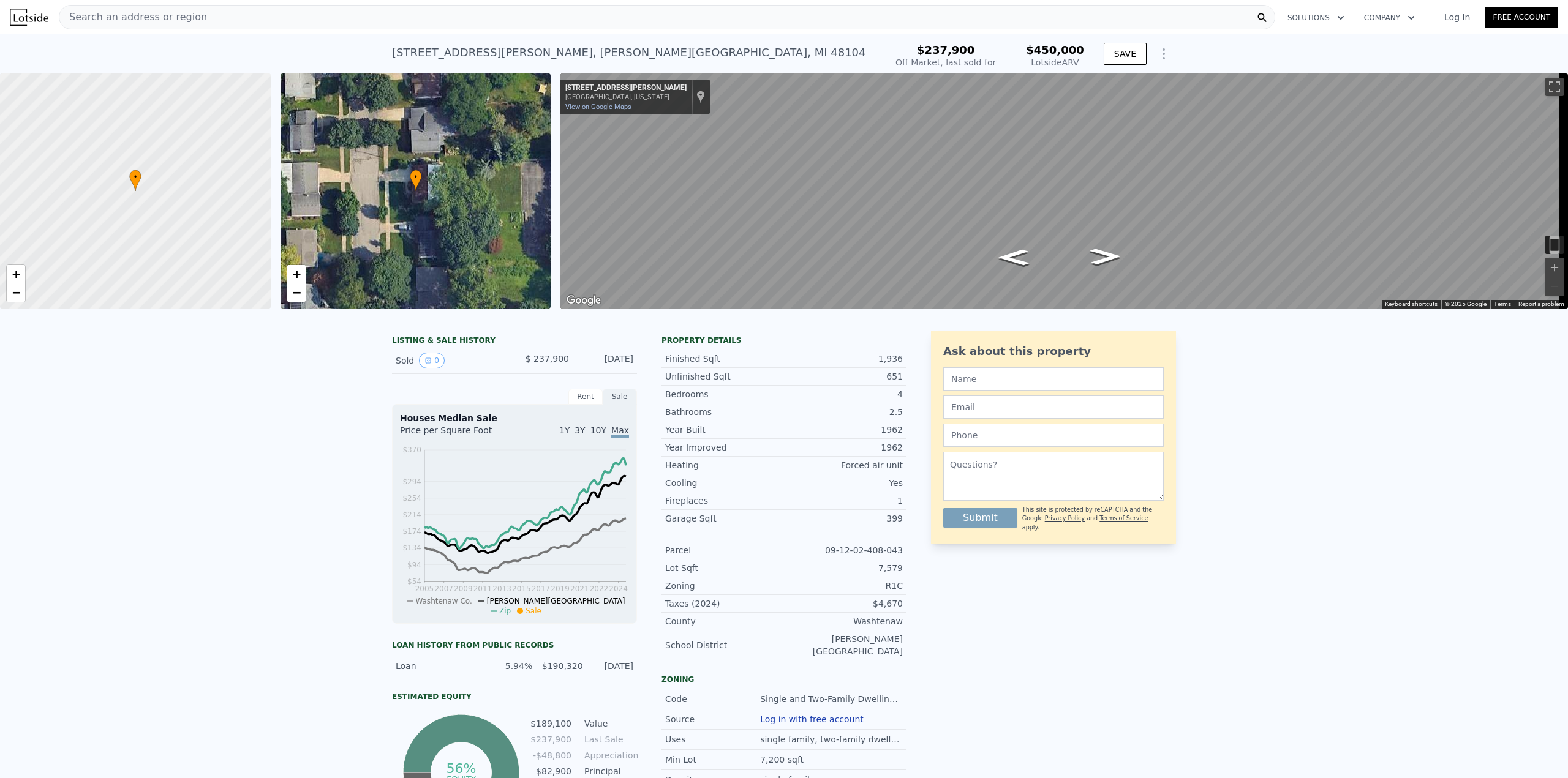
click at [426, 348] on div "LISTING & SALE HISTORY" at bounding box center [515, 341] width 245 height 12
click at [428, 367] on button "0" at bounding box center [431, 360] width 26 height 16
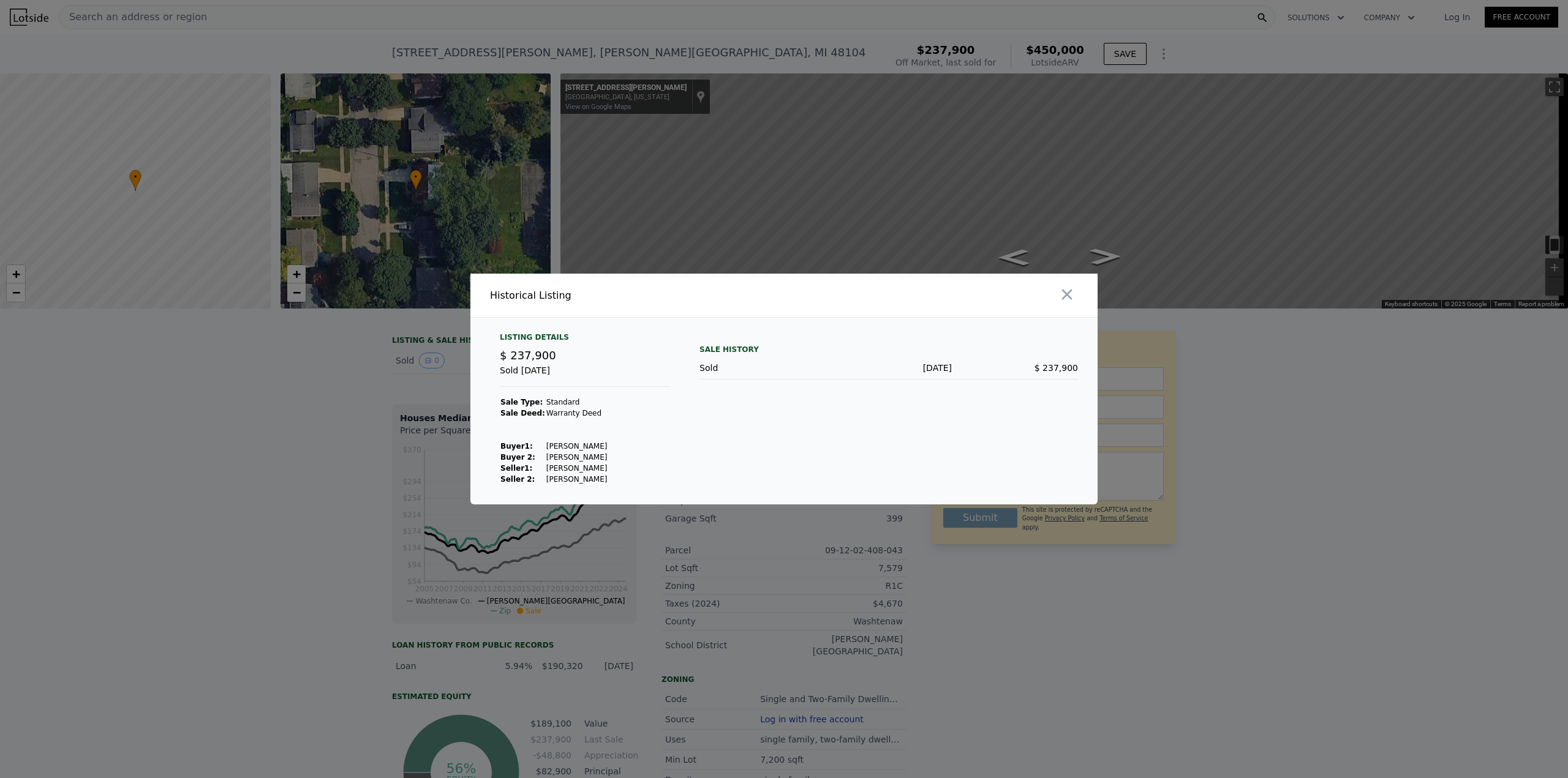
click at [356, 412] on div at bounding box center [784, 389] width 1568 height 778
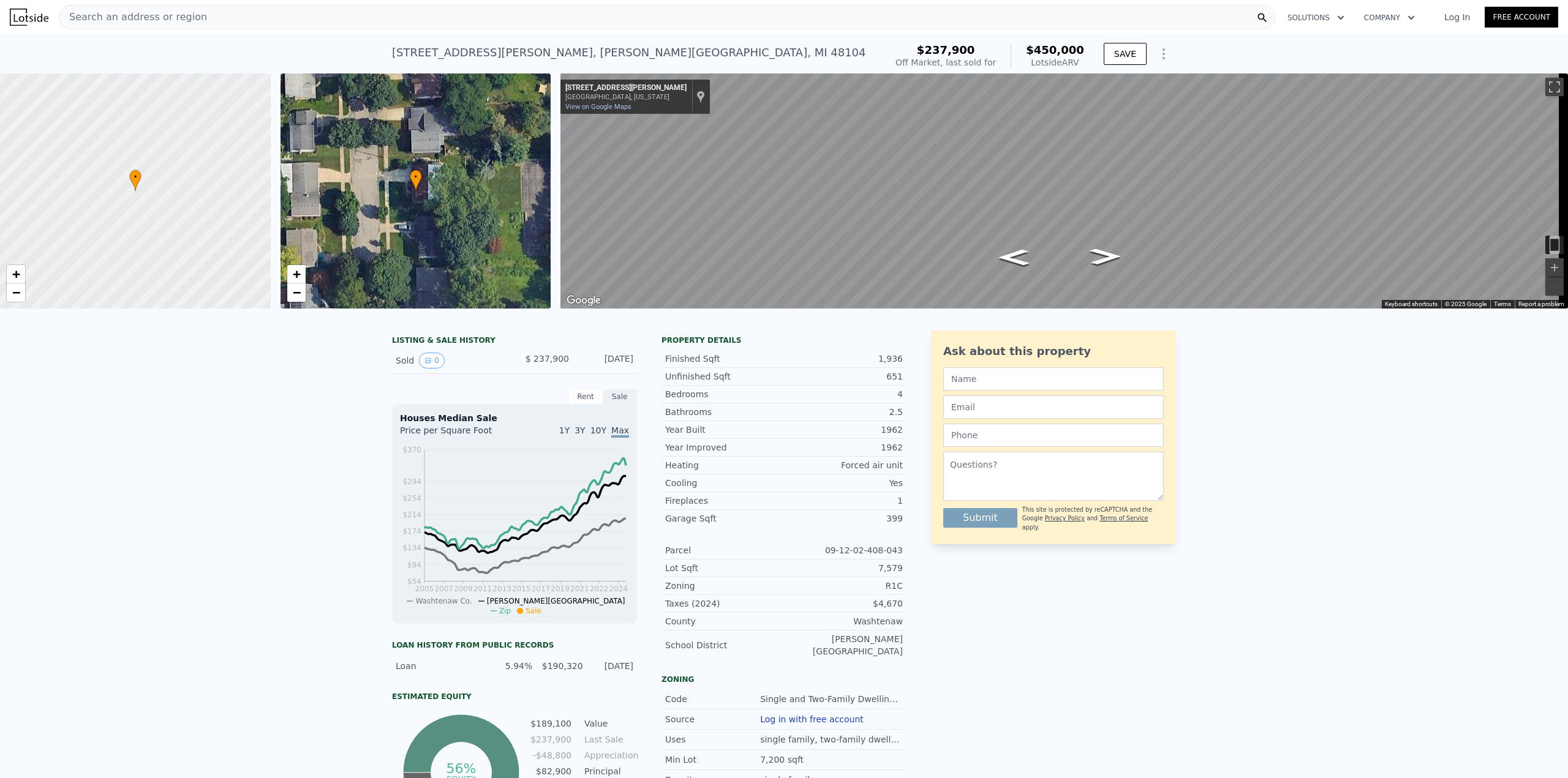
type input "1"
type input "5"
type input "2"
type input "3.5"
type input "1688"
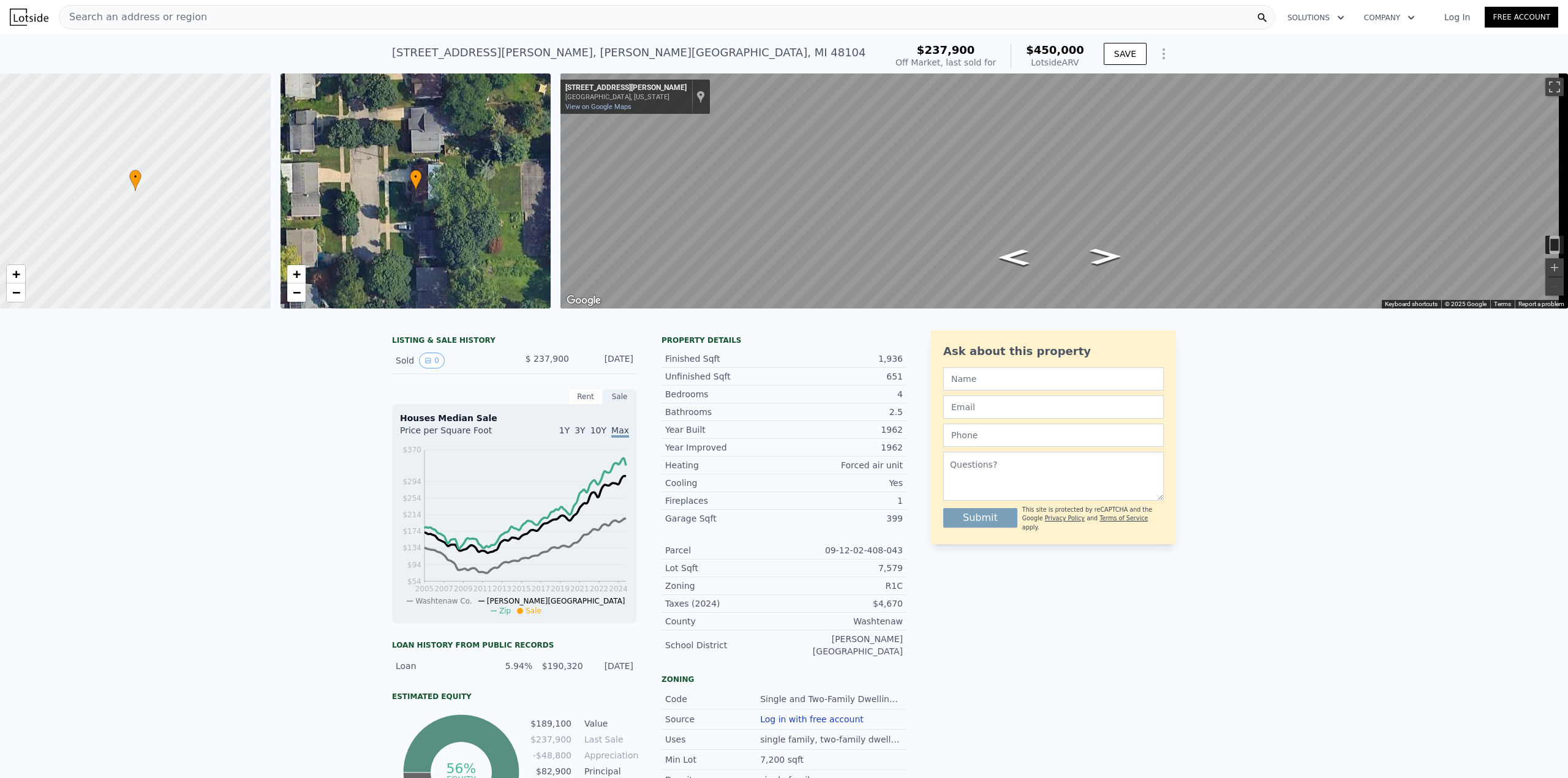
type input "3000"
type input "4791.6"
type input "12196.800000000001"
type input "$ 722,000"
type input "$ 186,331"
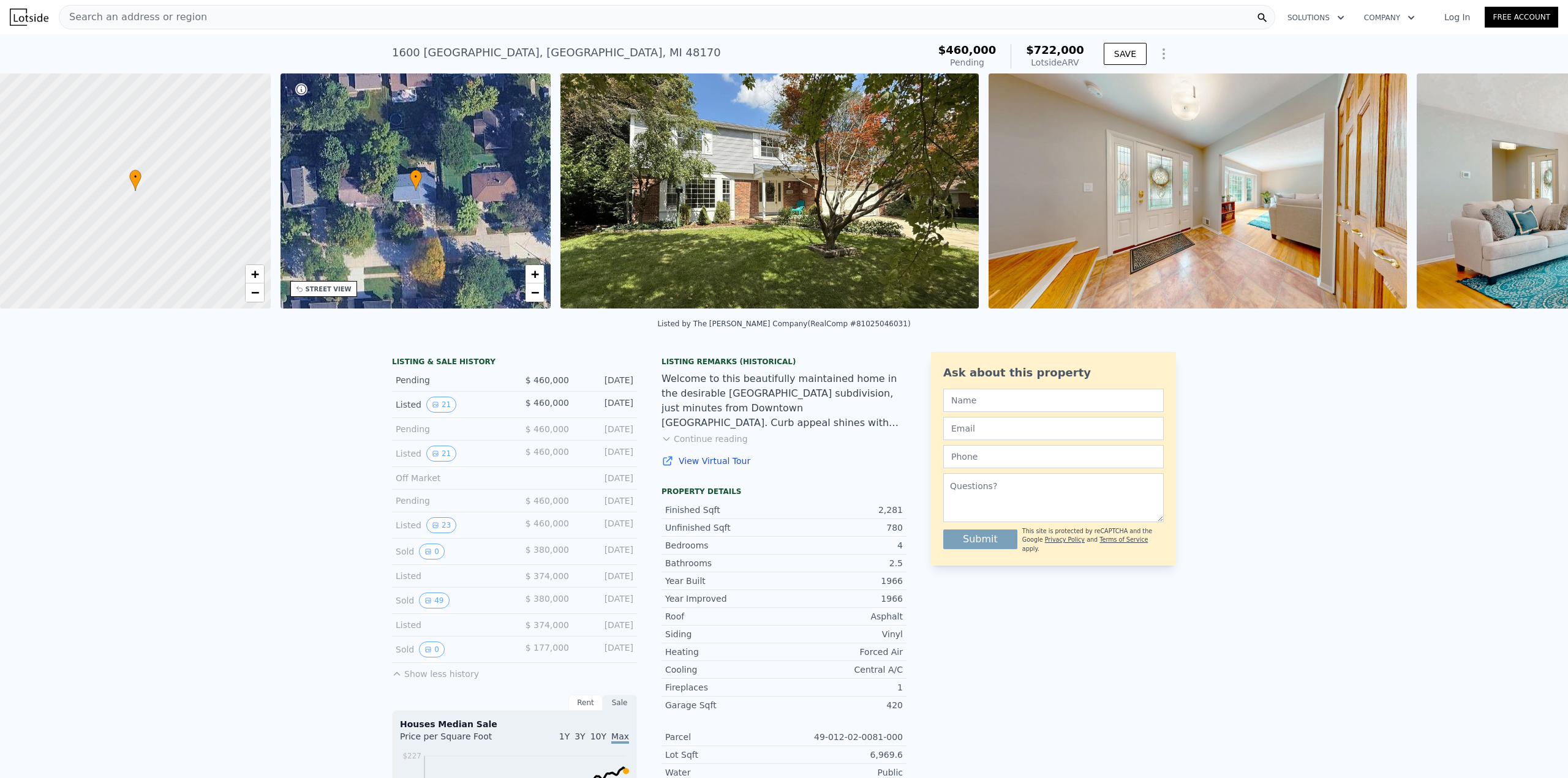
type input "3"
type input "4"
type input "1.5"
type input "3"
type input "1416"
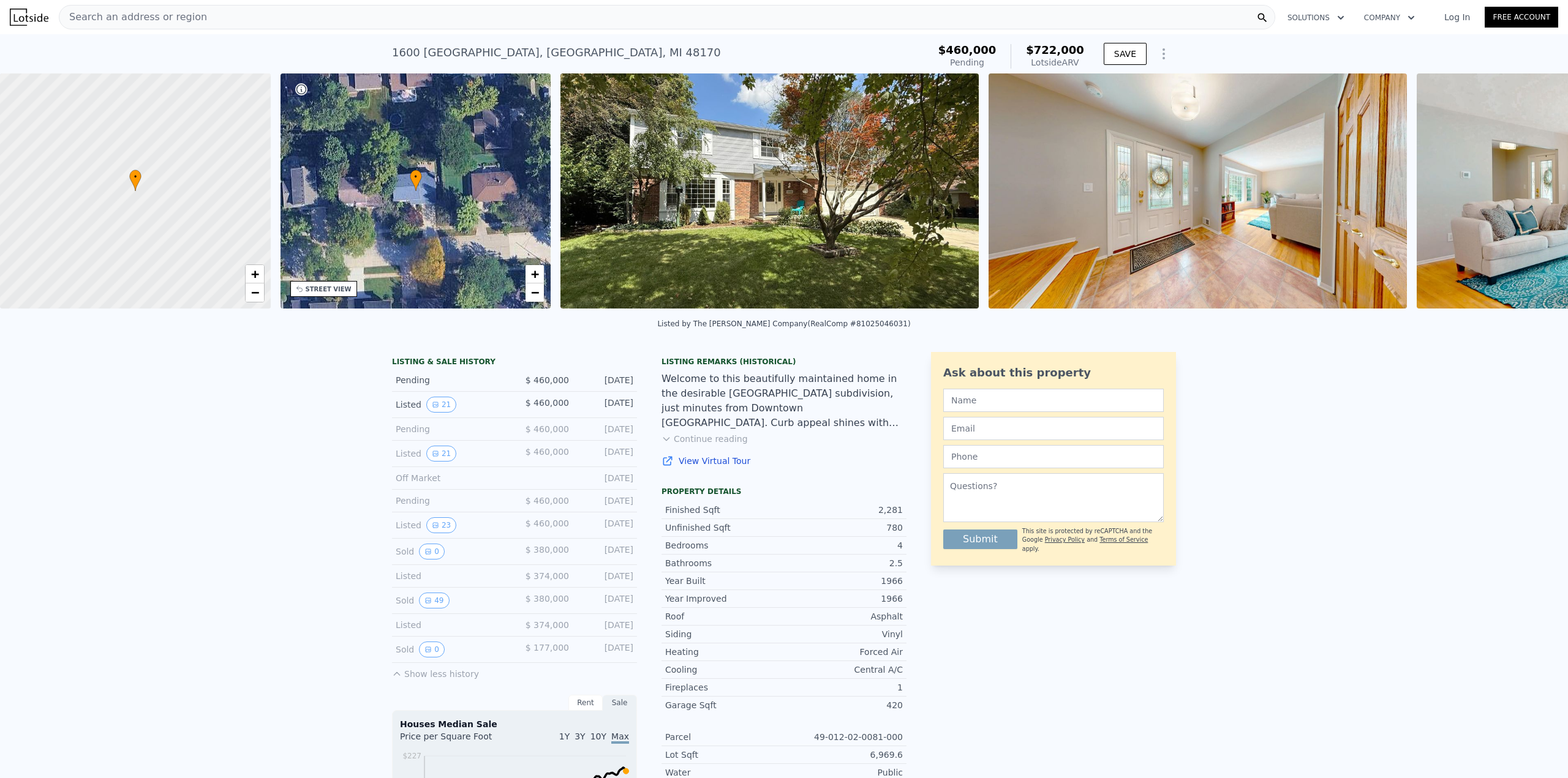
type input "2211"
type input "5227.2"
type input "13068"
type input "$ 450,000"
type input "$ 166,917"
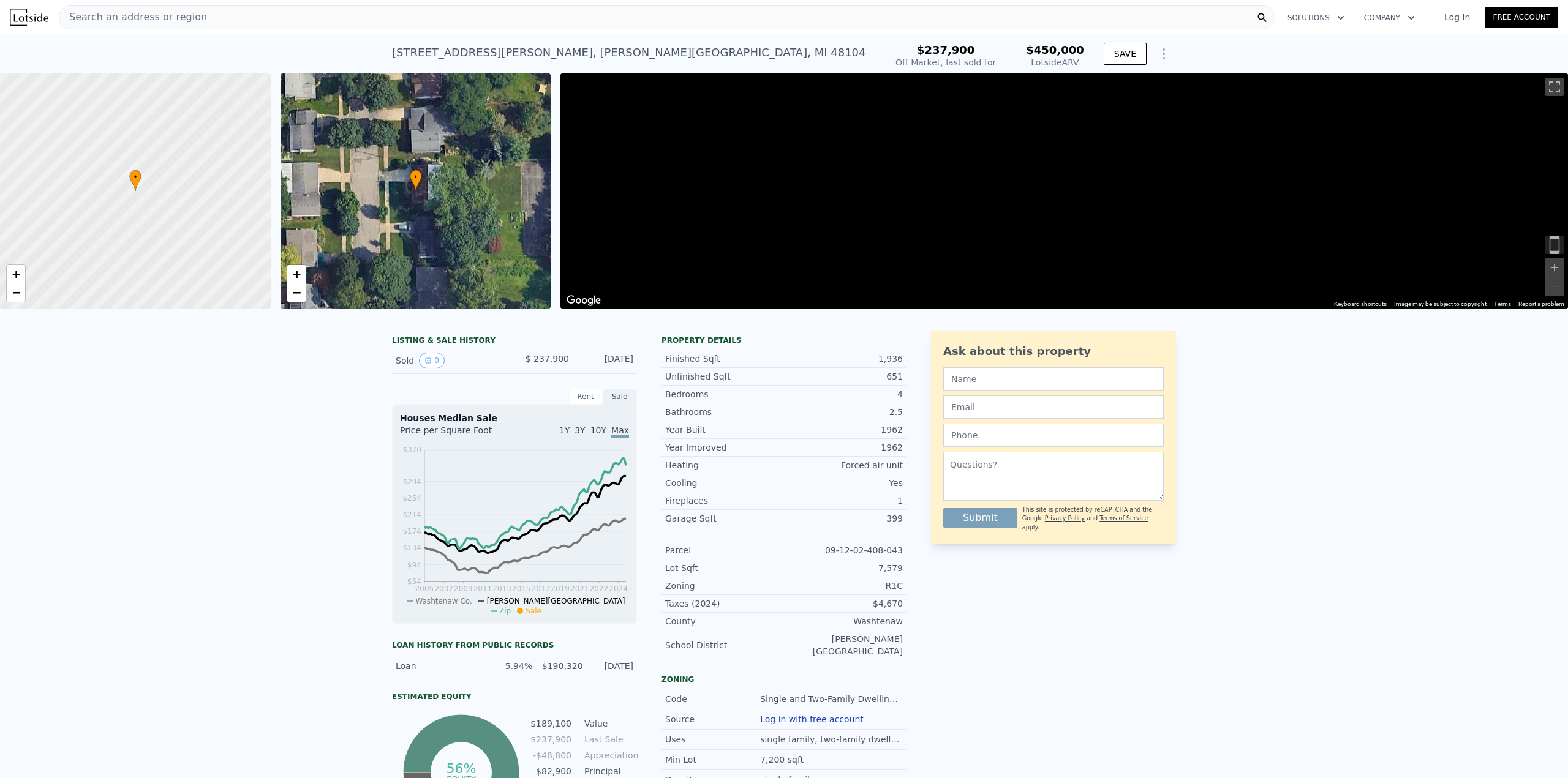
type input "5"
type input "2.5"
type input "4.5"
type input "3376"
type input "4899"
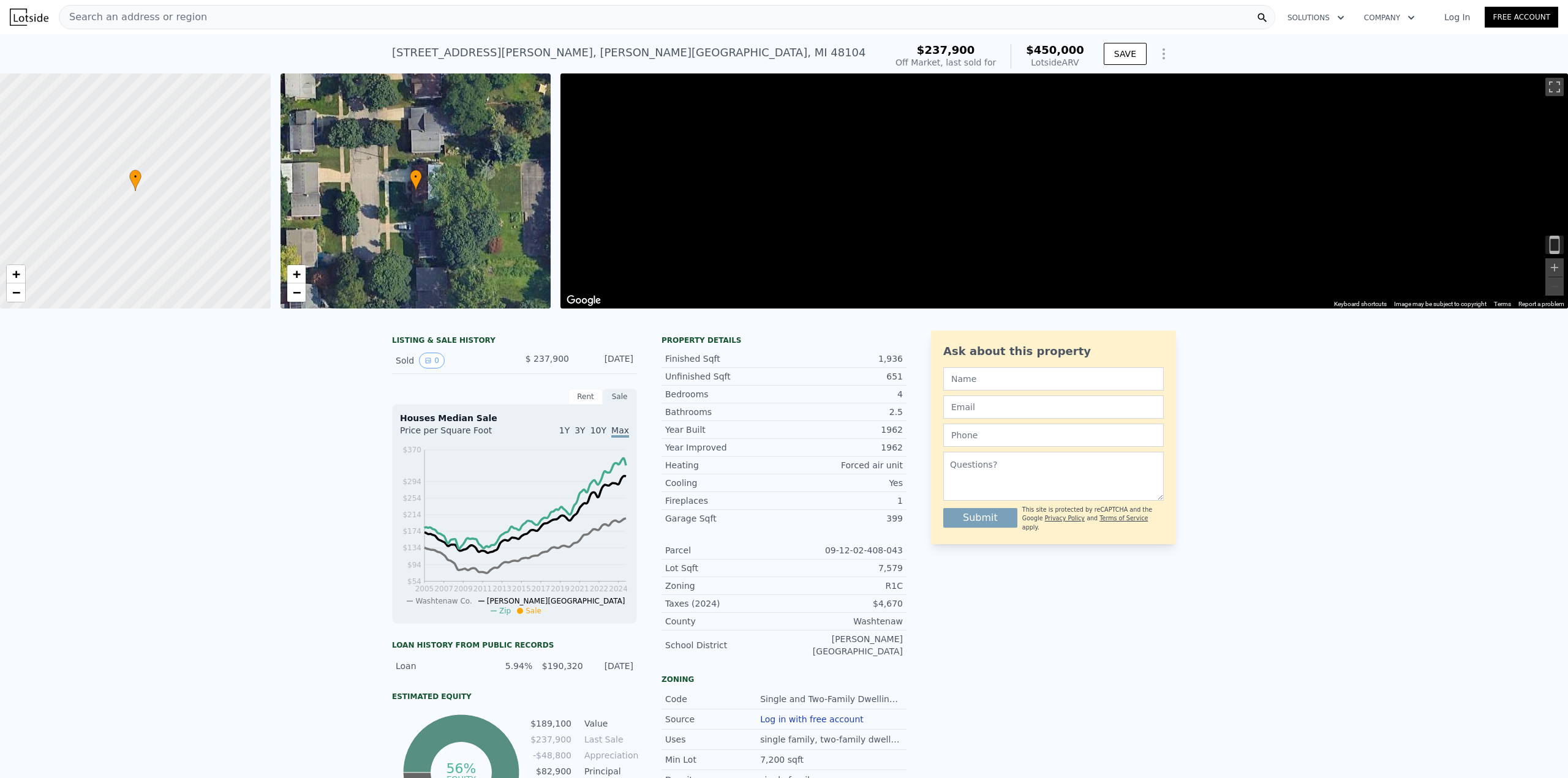
type input "6098.400000000001"
type input "18295.2"
type input "$ 1,104,000"
type input "-$ 133,232"
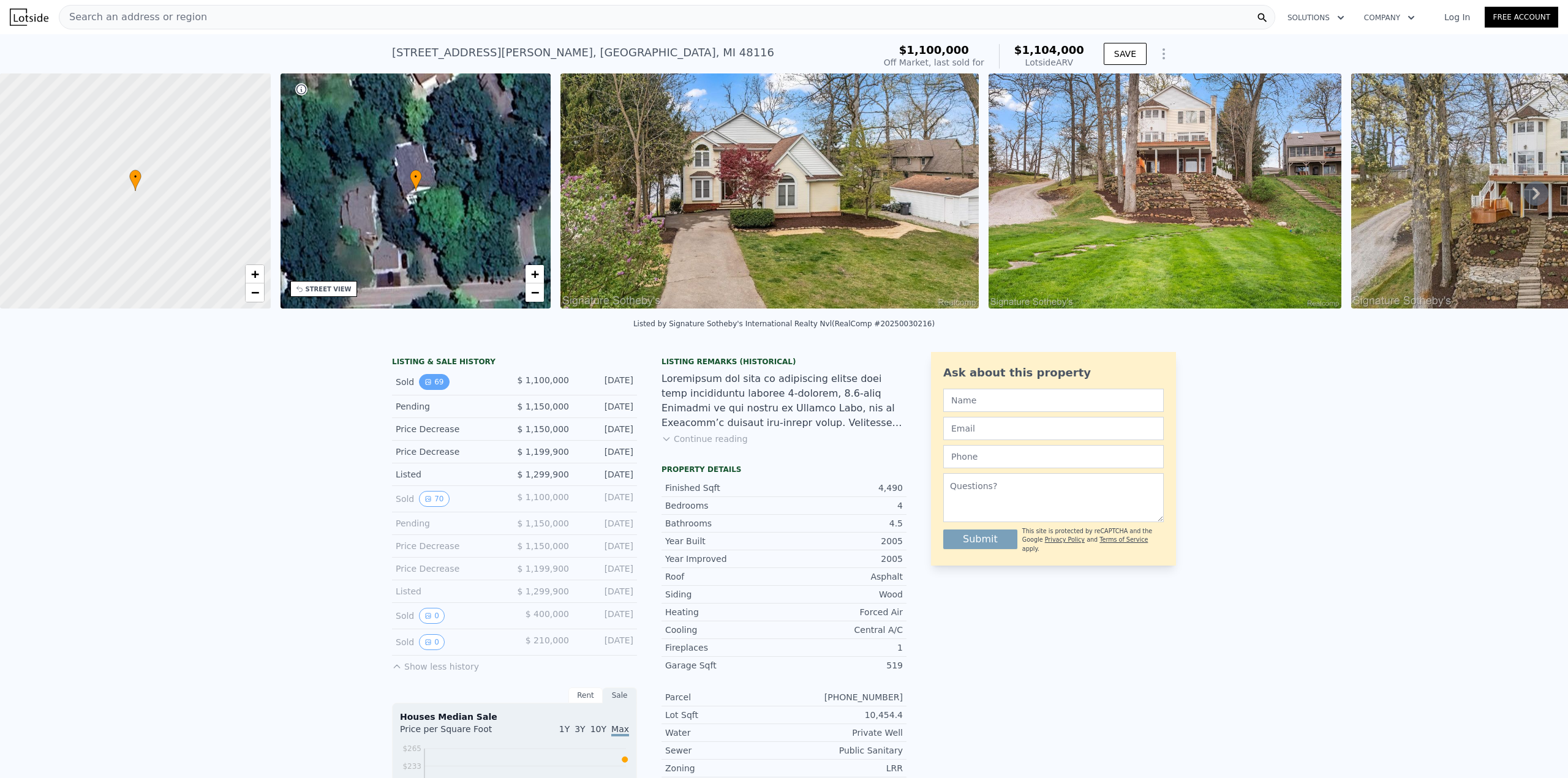
click at [427, 387] on button "69" at bounding box center [434, 382] width 30 height 16
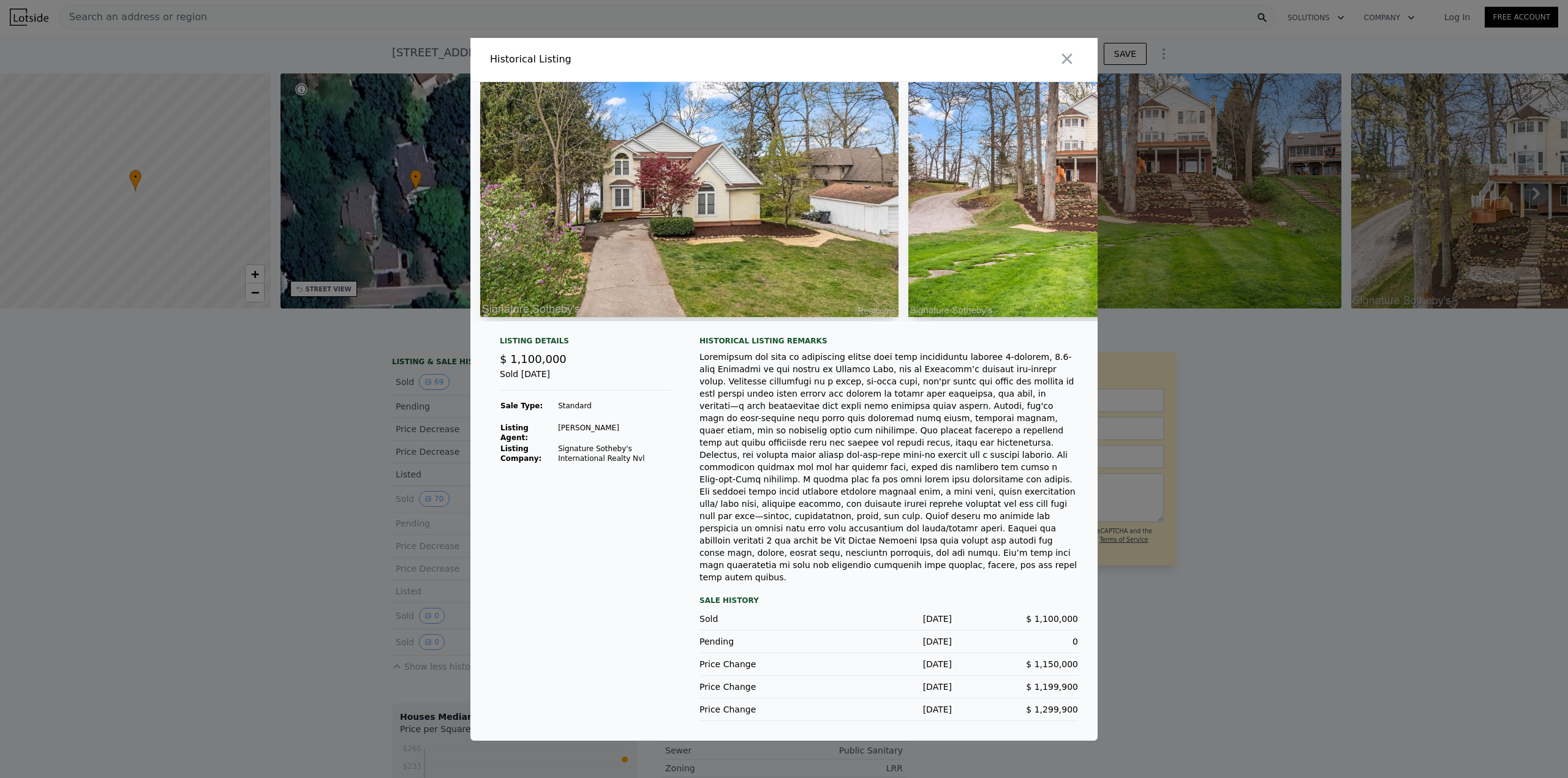
click at [288, 468] on div at bounding box center [784, 389] width 1568 height 778
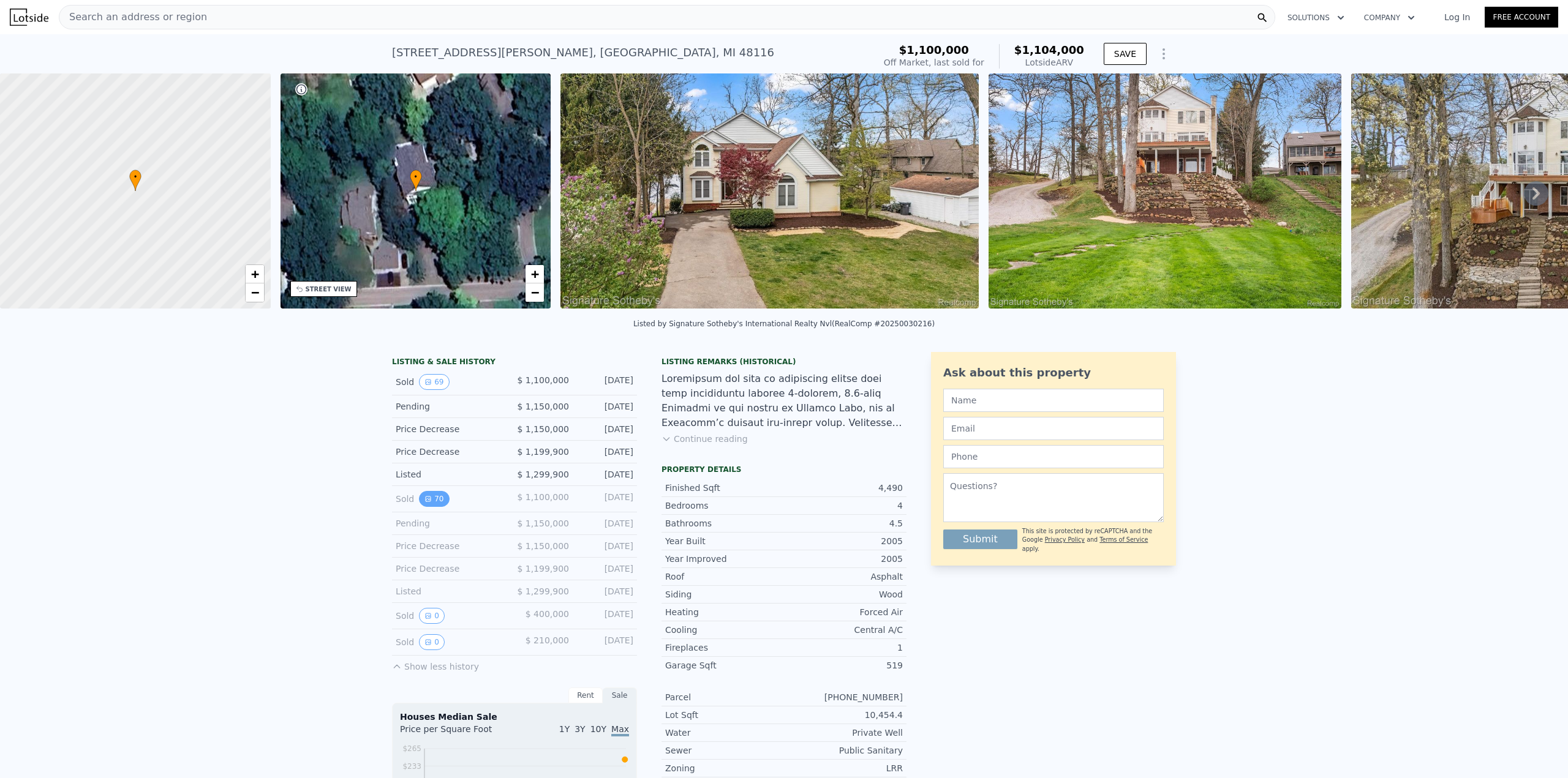
click at [427, 507] on button "70" at bounding box center [434, 499] width 30 height 16
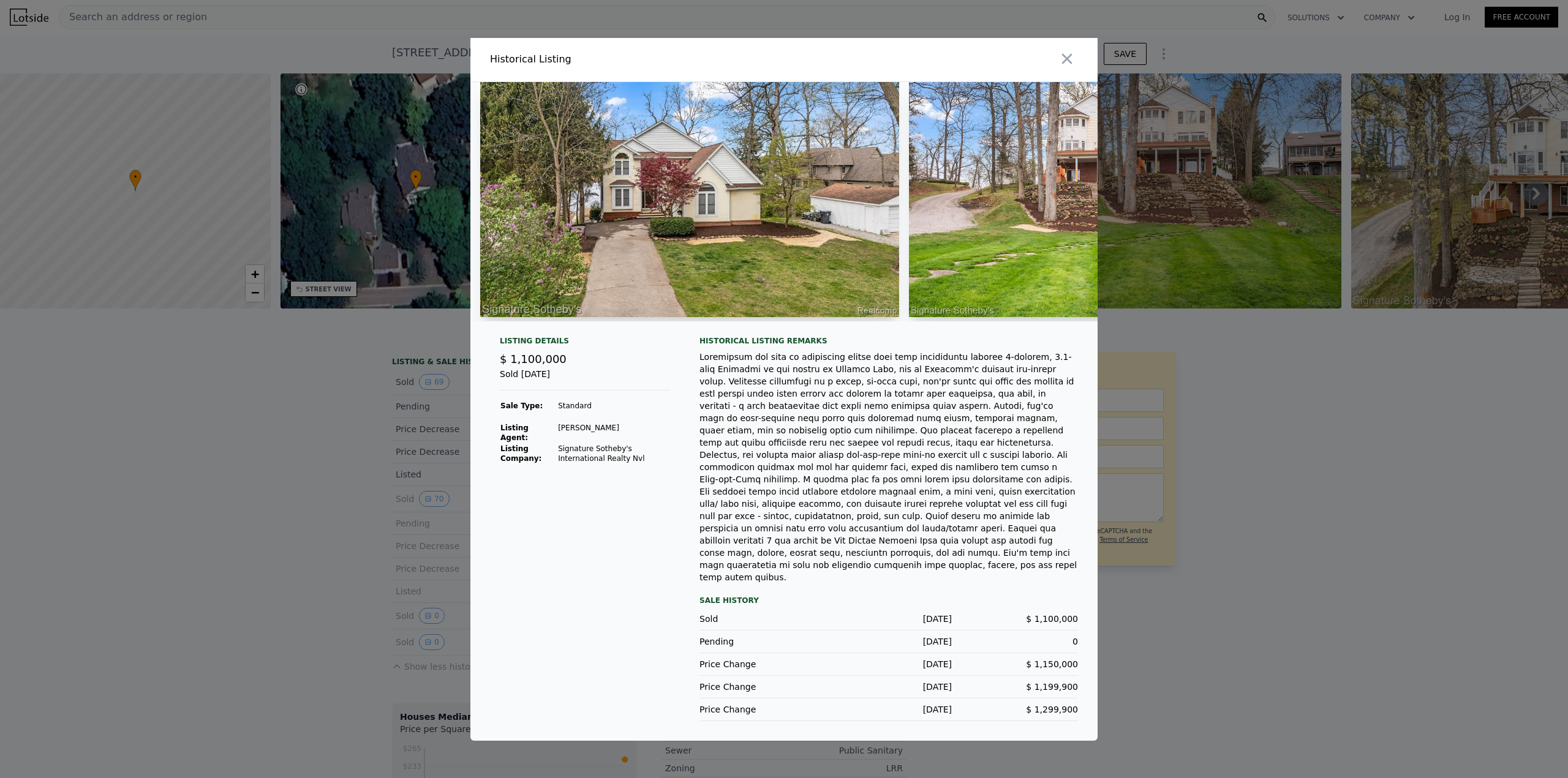
click at [272, 500] on div at bounding box center [784, 389] width 1568 height 778
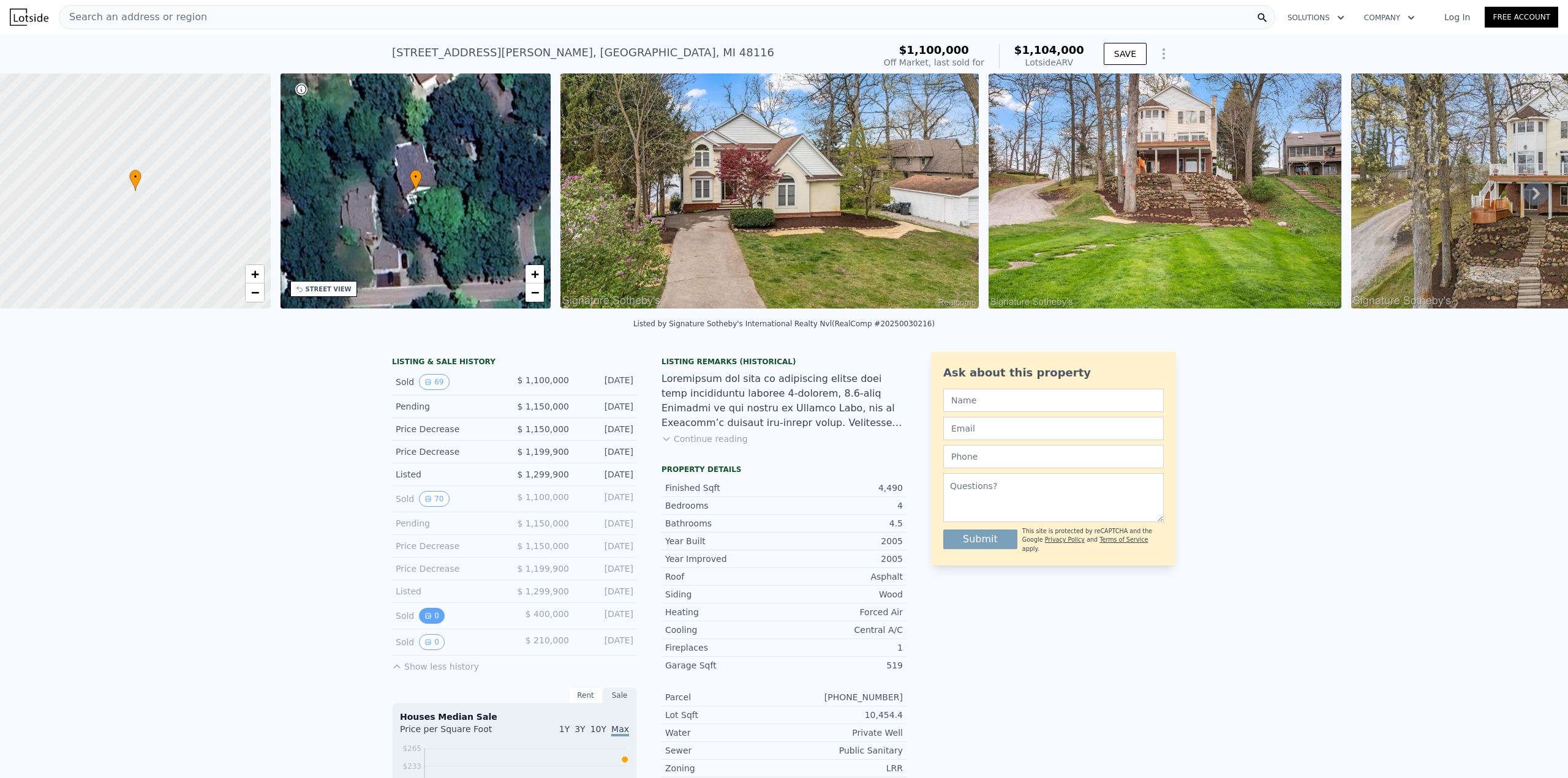
click at [430, 624] on button "0" at bounding box center [431, 616] width 26 height 16
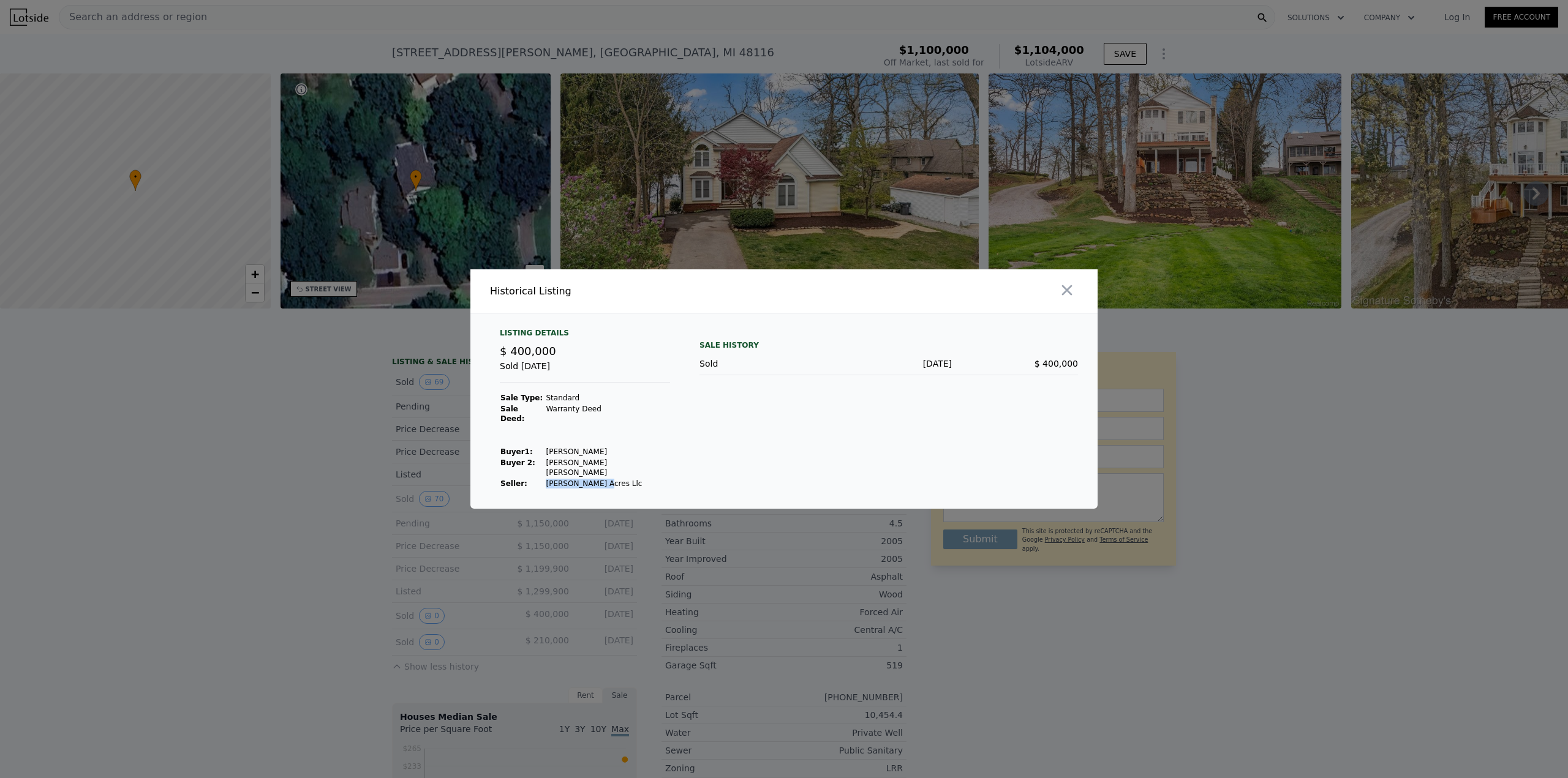
drag, startPoint x: 539, startPoint y: 472, endPoint x: 589, endPoint y: 477, distance: 50.2
click at [589, 478] on td "[PERSON_NAME] Acres Llc" at bounding box center [607, 483] width 125 height 11
copy td "[PERSON_NAME] Acres Llc"
click at [193, 409] on div at bounding box center [784, 389] width 1568 height 778
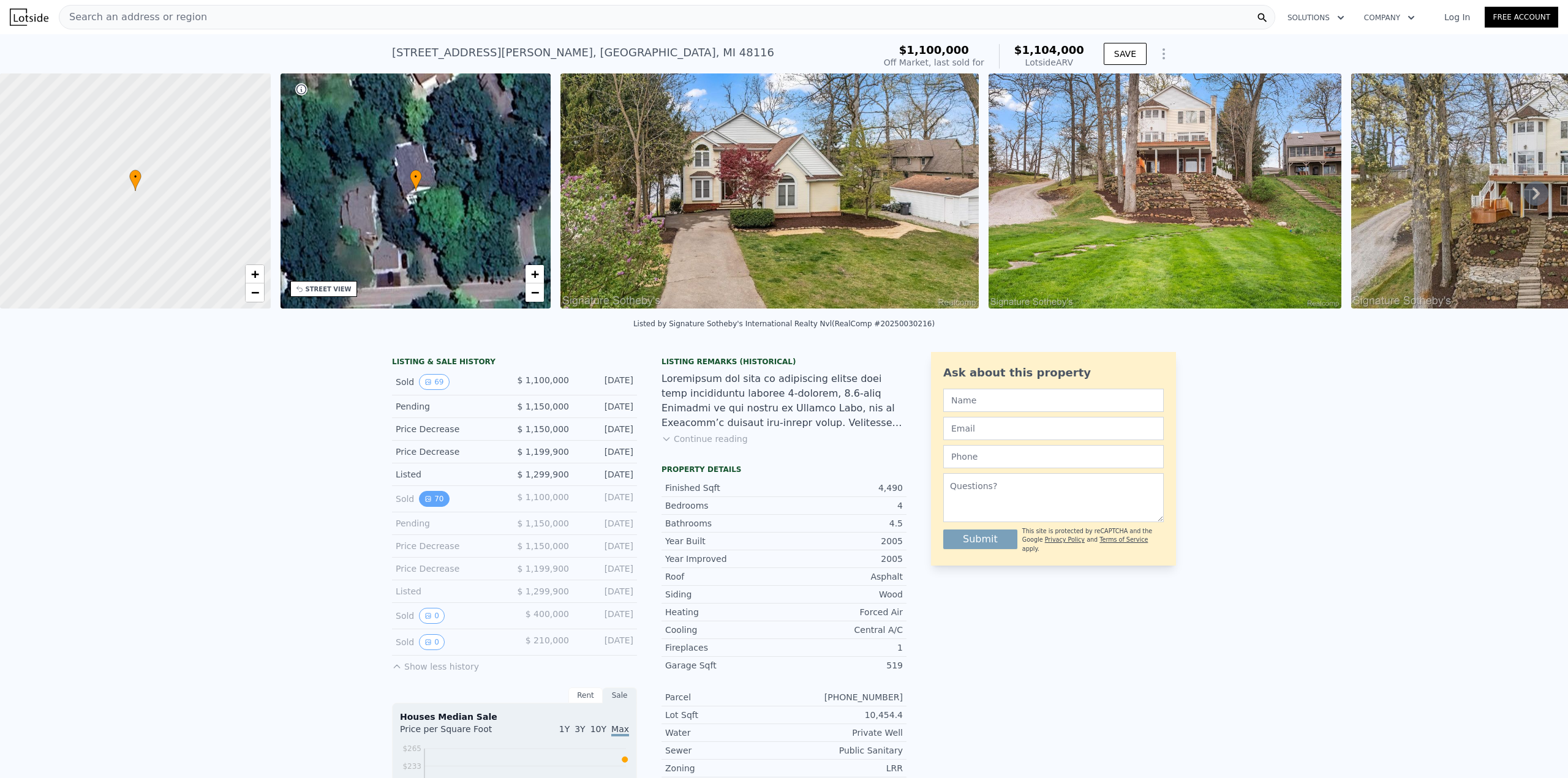
click at [433, 507] on button "70" at bounding box center [434, 499] width 30 height 16
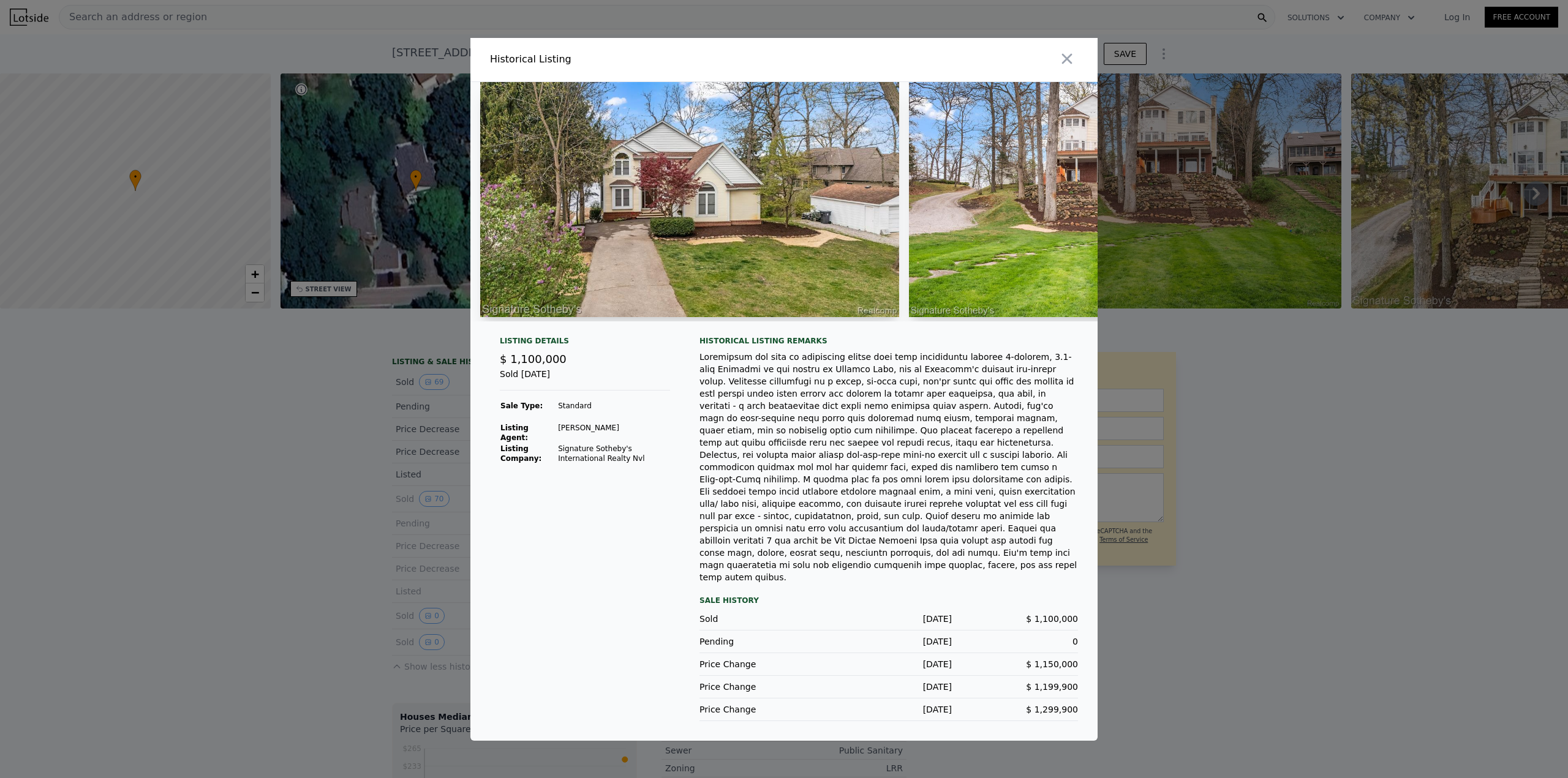
click at [296, 504] on div at bounding box center [784, 389] width 1568 height 778
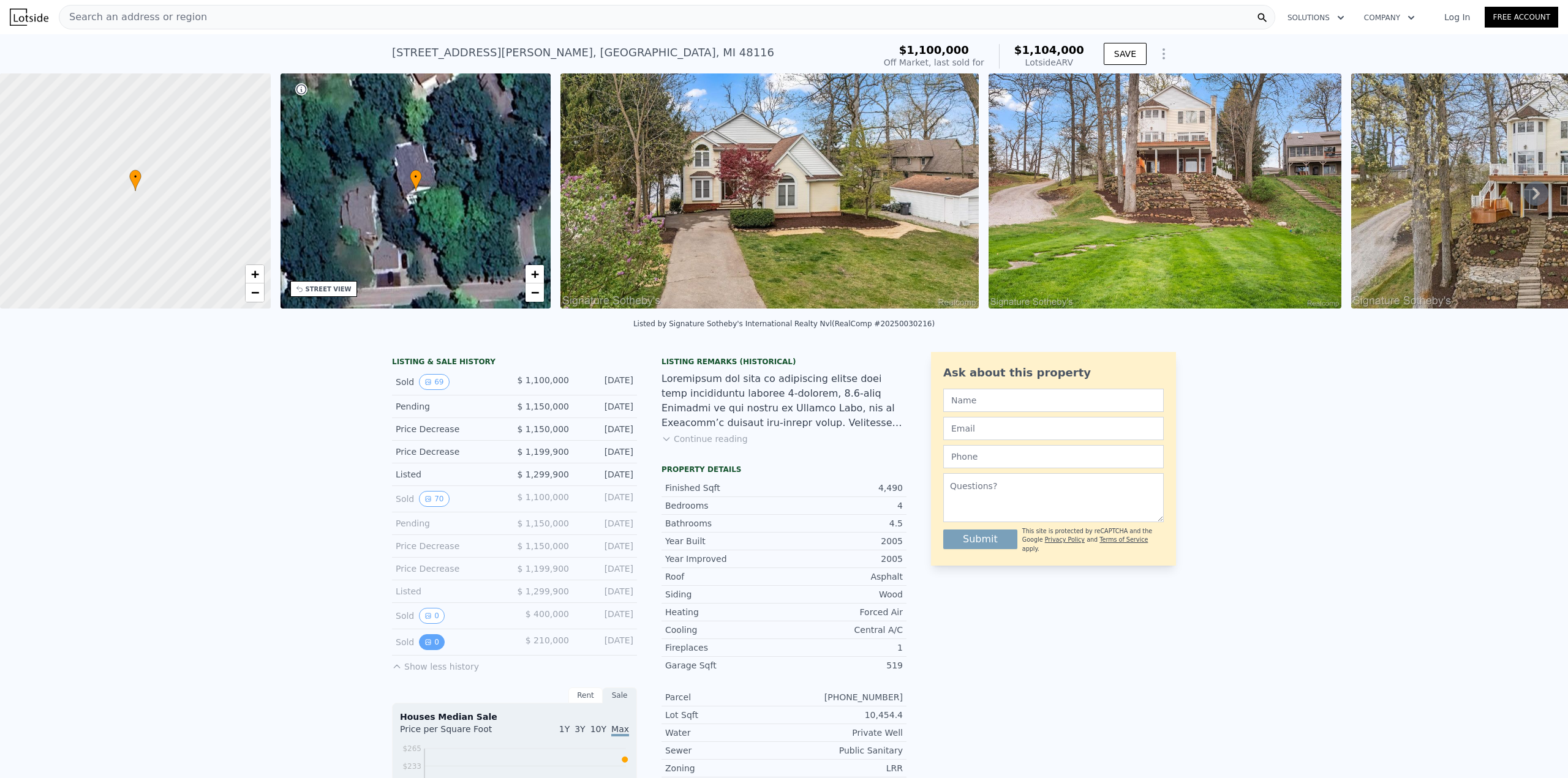
click at [424, 646] on icon "View historical data" at bounding box center [427, 642] width 7 height 7
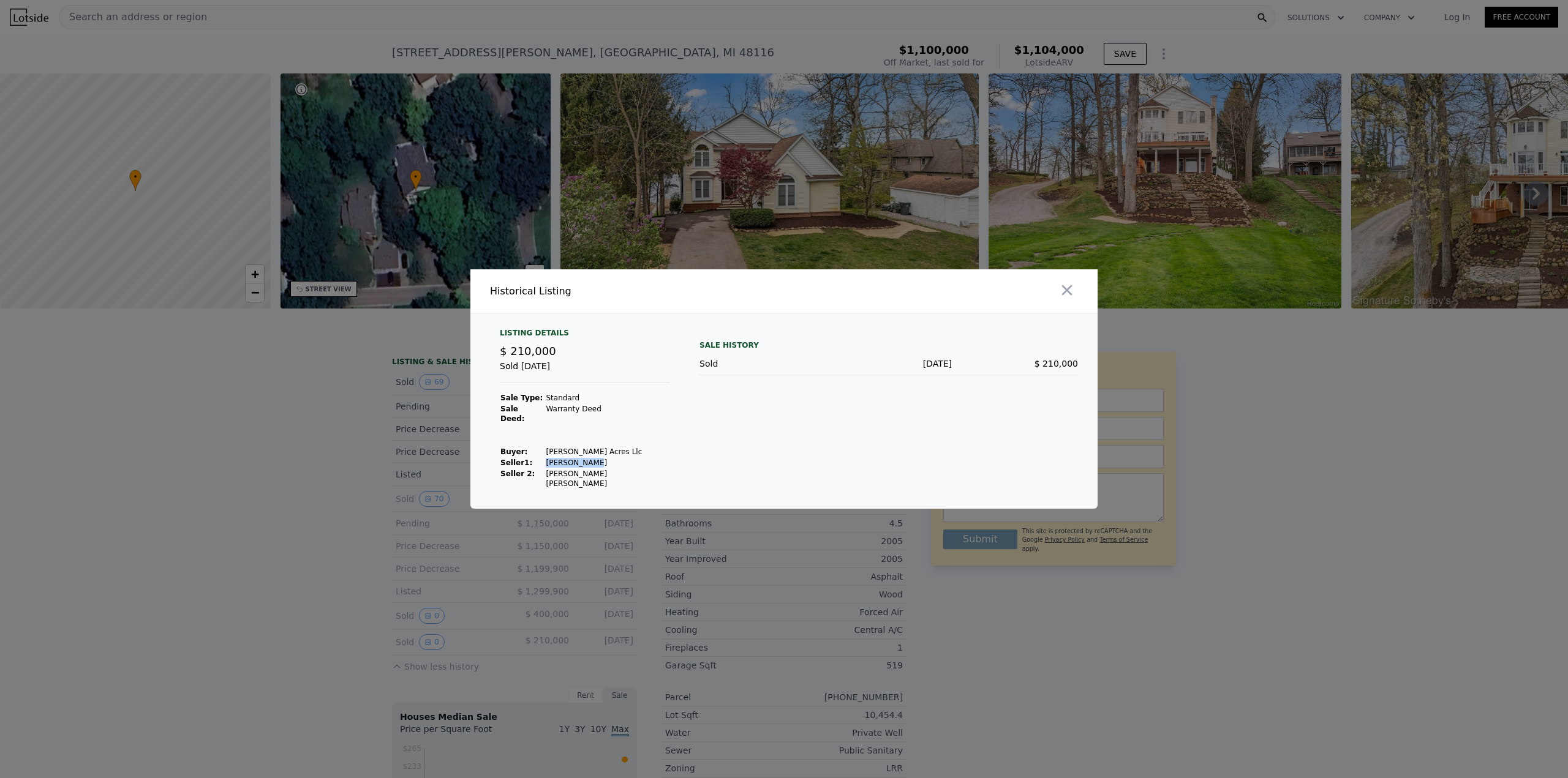
drag, startPoint x: 581, startPoint y: 464, endPoint x: 538, endPoint y: 467, distance: 43.1
click at [545, 467] on td "[PERSON_NAME]" at bounding box center [607, 463] width 125 height 11
copy td "[PERSON_NAME]"
click at [324, 459] on div at bounding box center [784, 389] width 1568 height 778
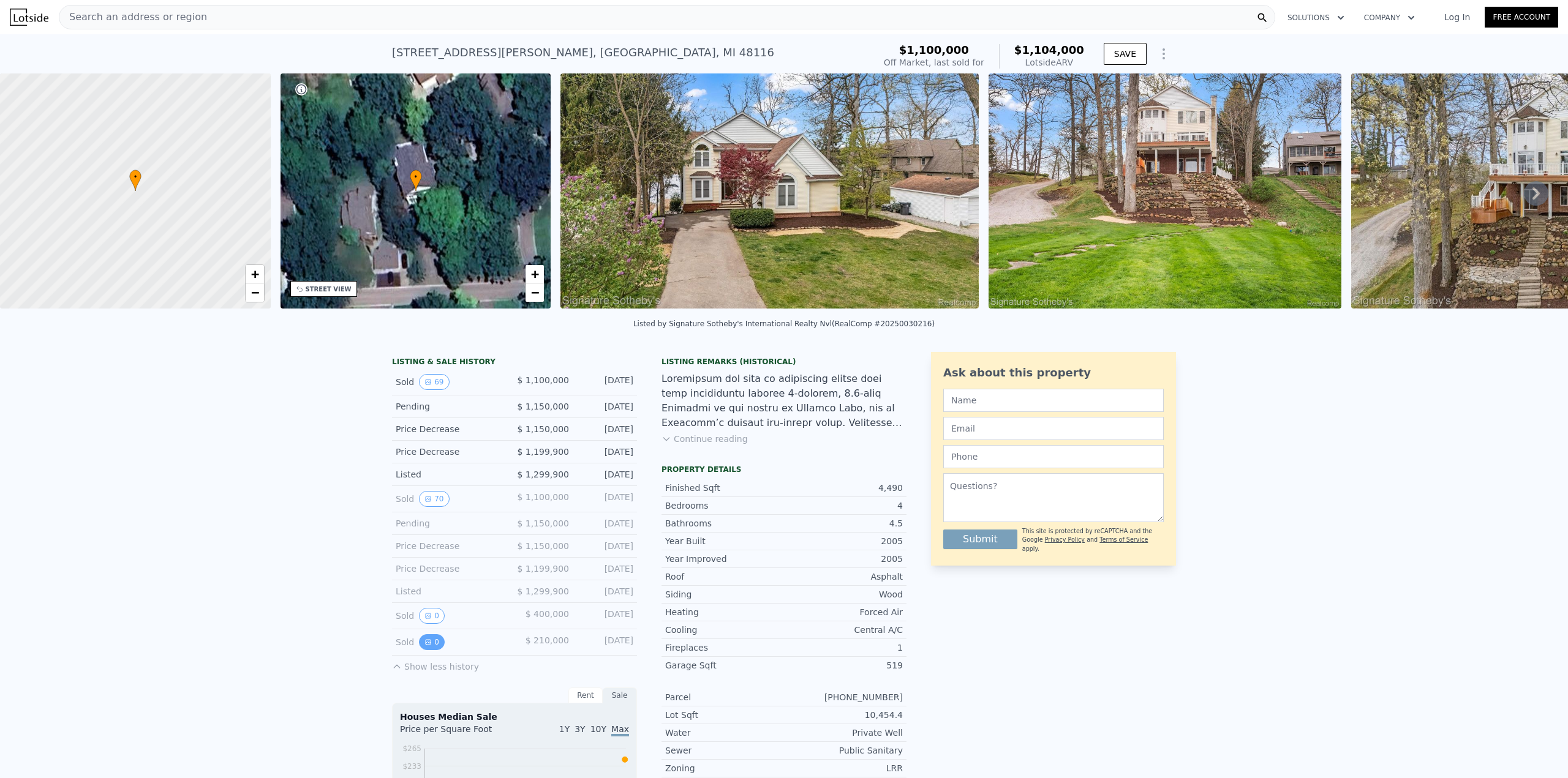
click at [424, 646] on icon "View historical data" at bounding box center [427, 642] width 7 height 7
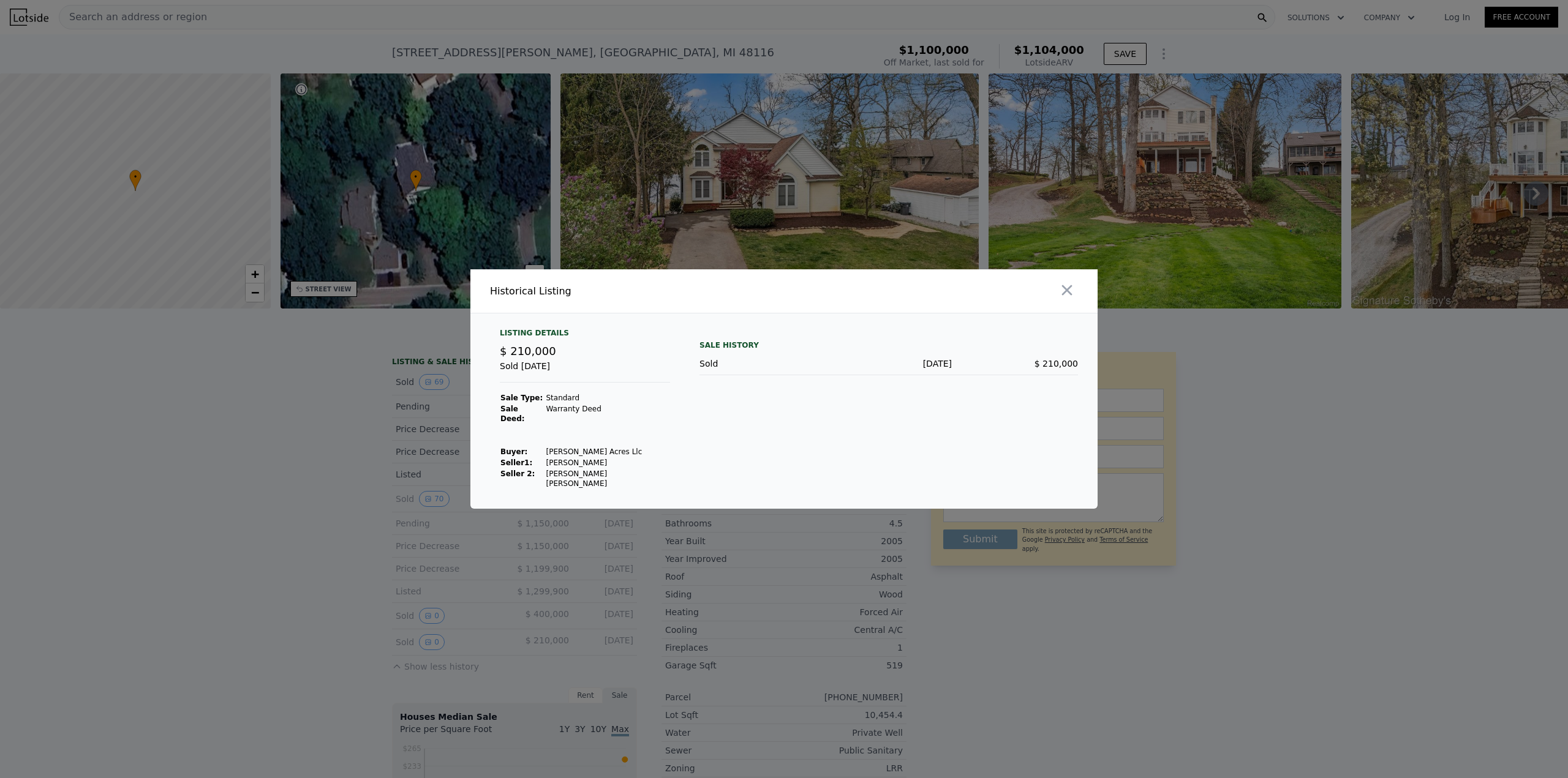
click at [217, 423] on div at bounding box center [784, 389] width 1568 height 778
